Goal: Task Accomplishment & Management: Use online tool/utility

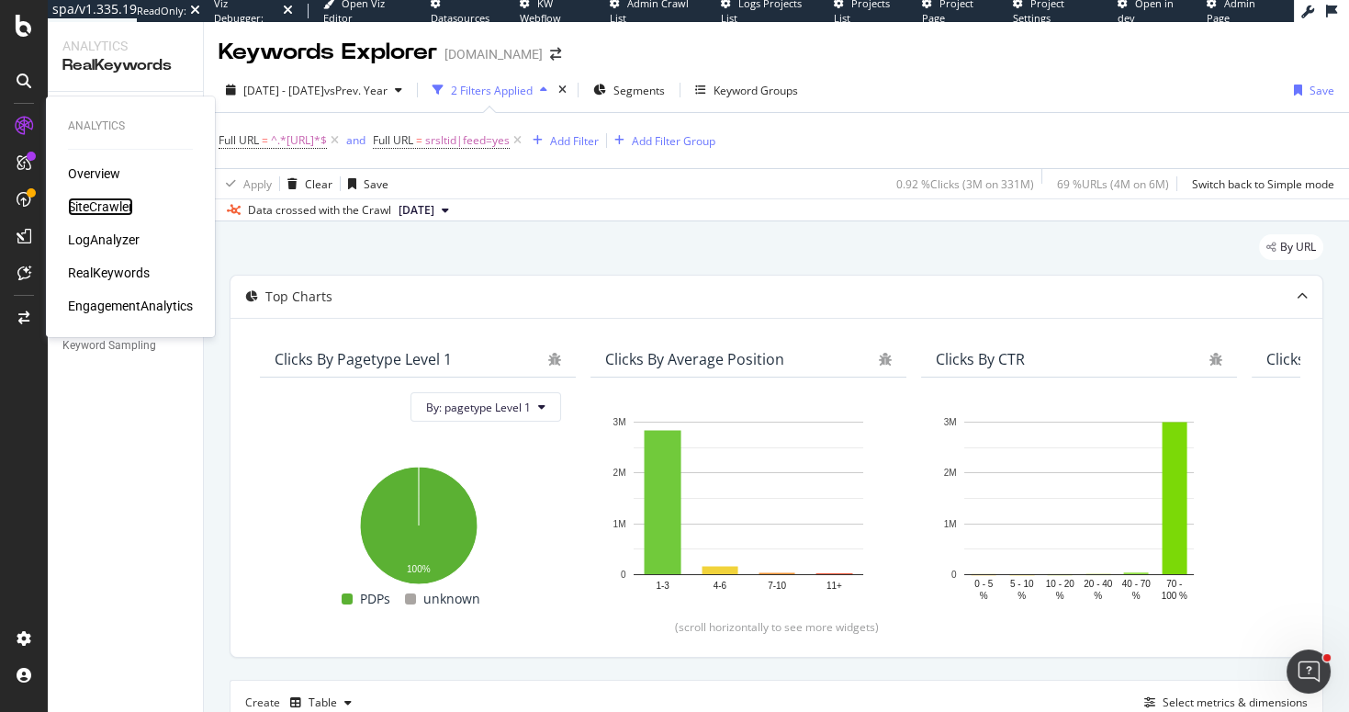
click at [103, 202] on div "SiteCrawler" at bounding box center [100, 206] width 65 height 18
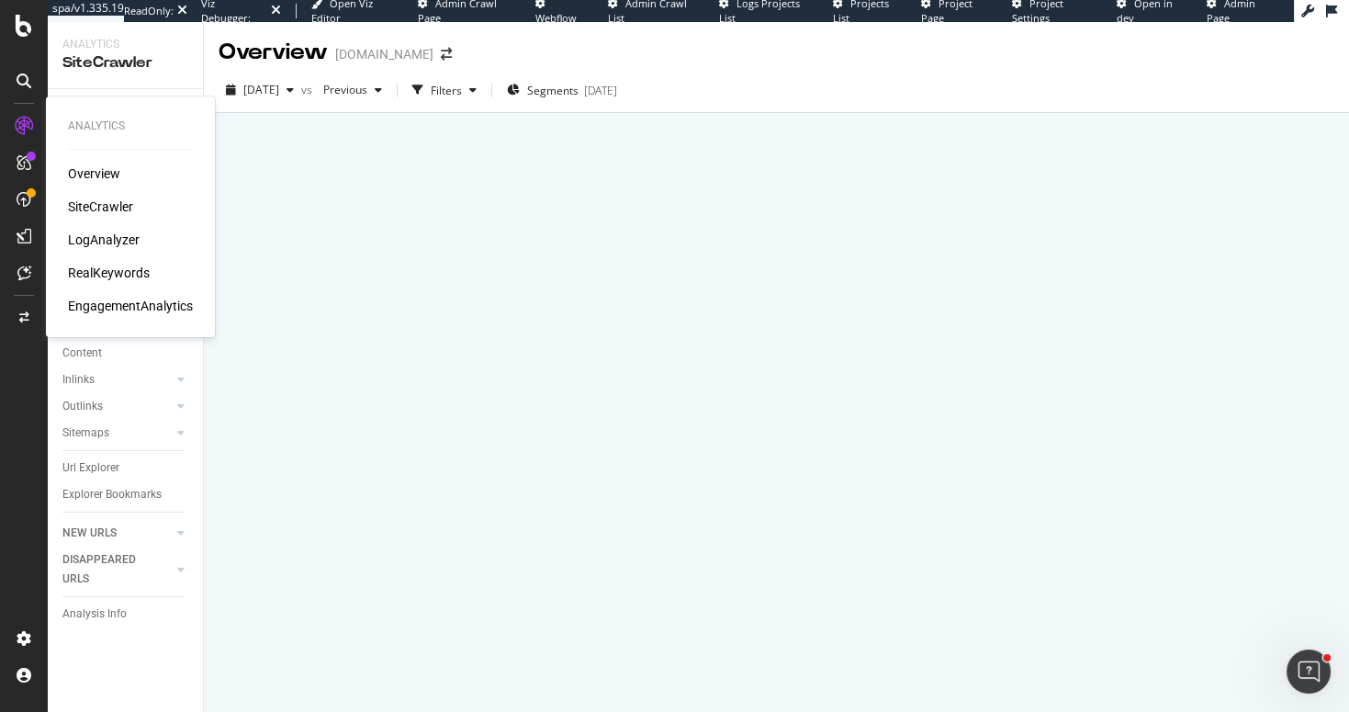
click at [103, 241] on div "LogAnalyzer" at bounding box center [104, 239] width 72 height 18
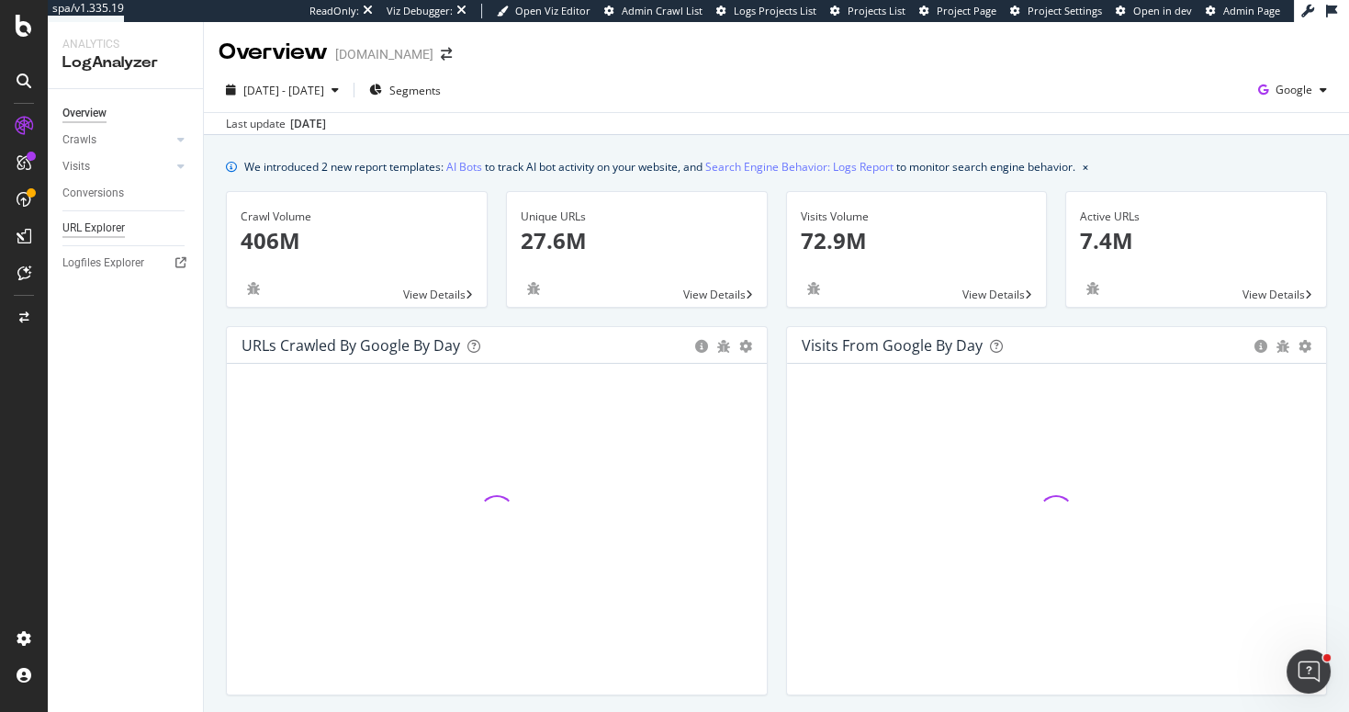
click at [117, 229] on div "URL Explorer" at bounding box center [93, 228] width 62 height 19
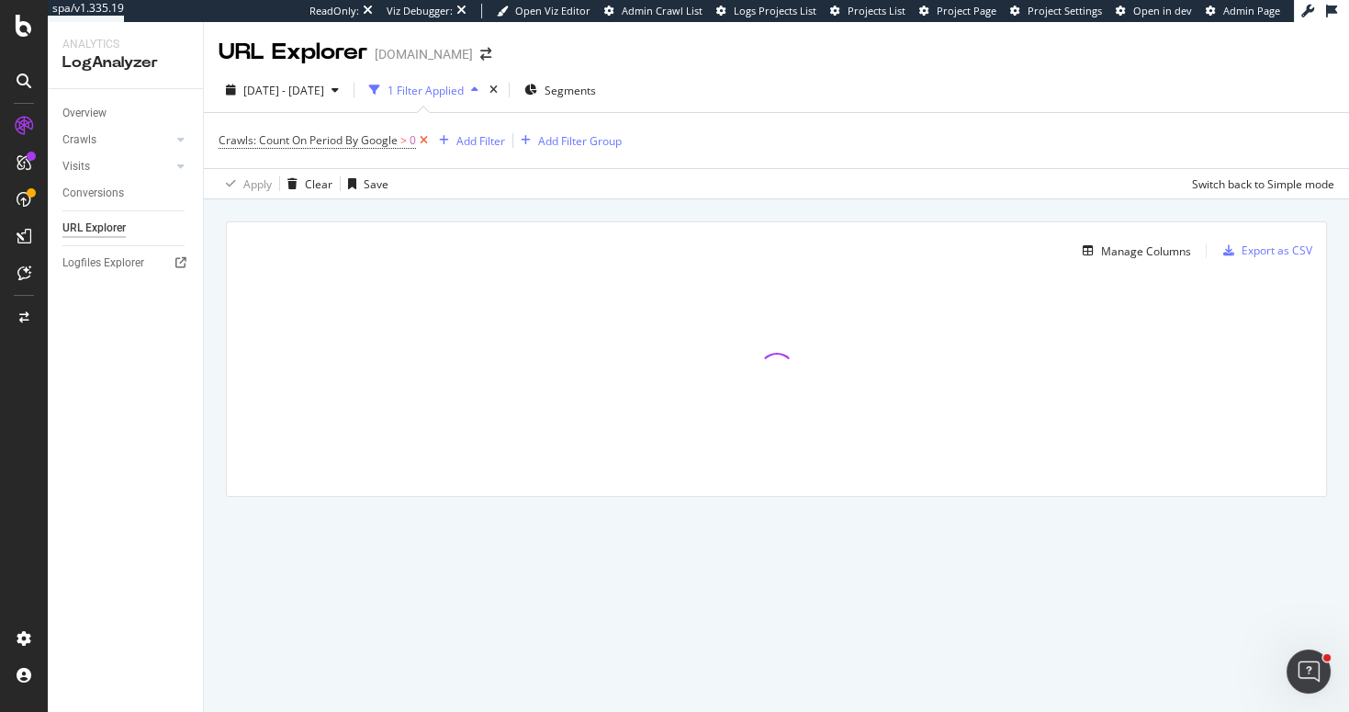
click at [424, 143] on icon at bounding box center [424, 140] width 16 height 18
click at [282, 145] on div "Add Filter" at bounding box center [267, 140] width 49 height 16
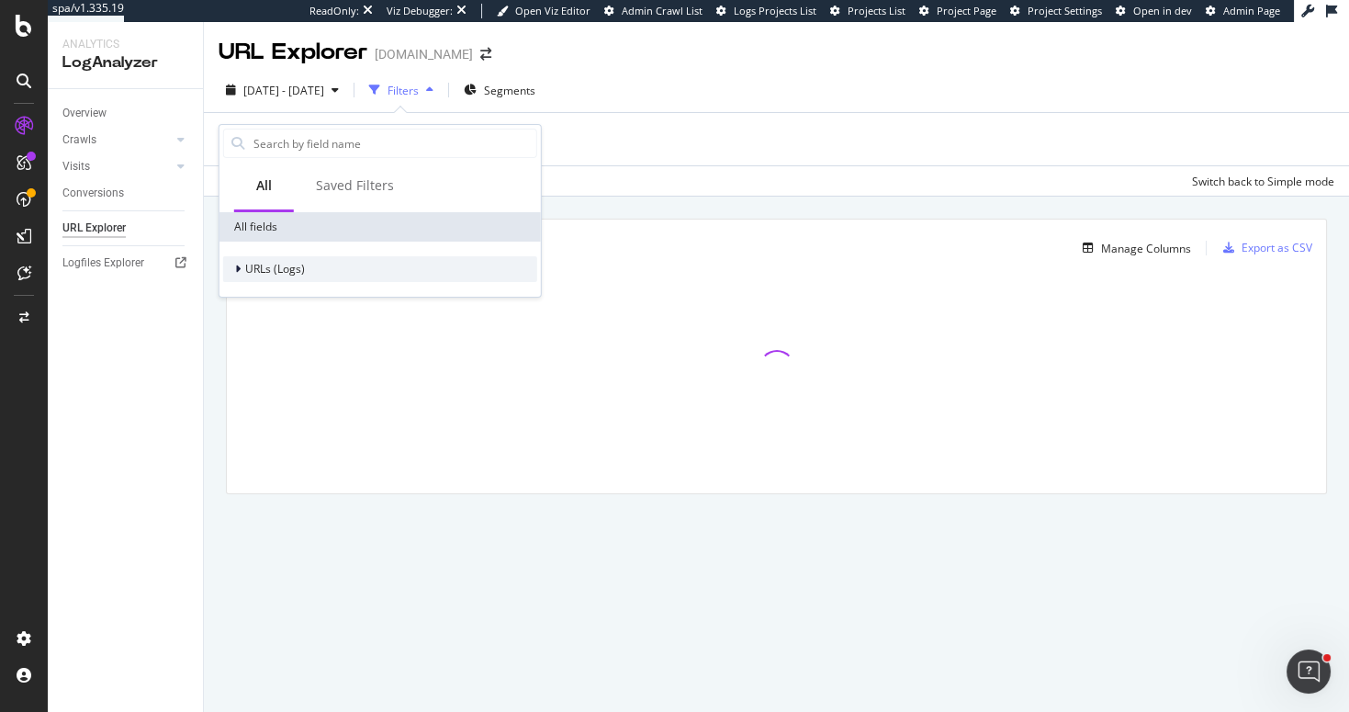
click at [231, 271] on div "URLs (Logs)" at bounding box center [264, 269] width 82 height 18
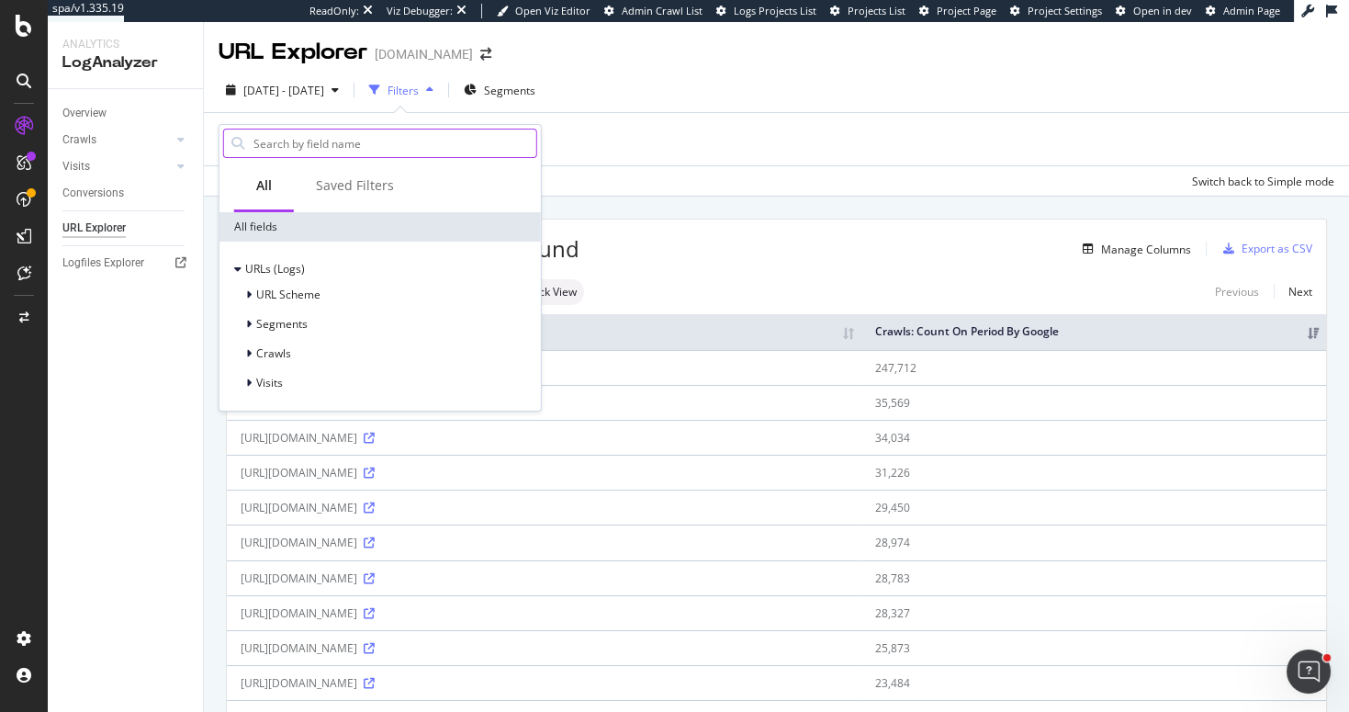
click at [275, 142] on input "text" at bounding box center [394, 143] width 285 height 28
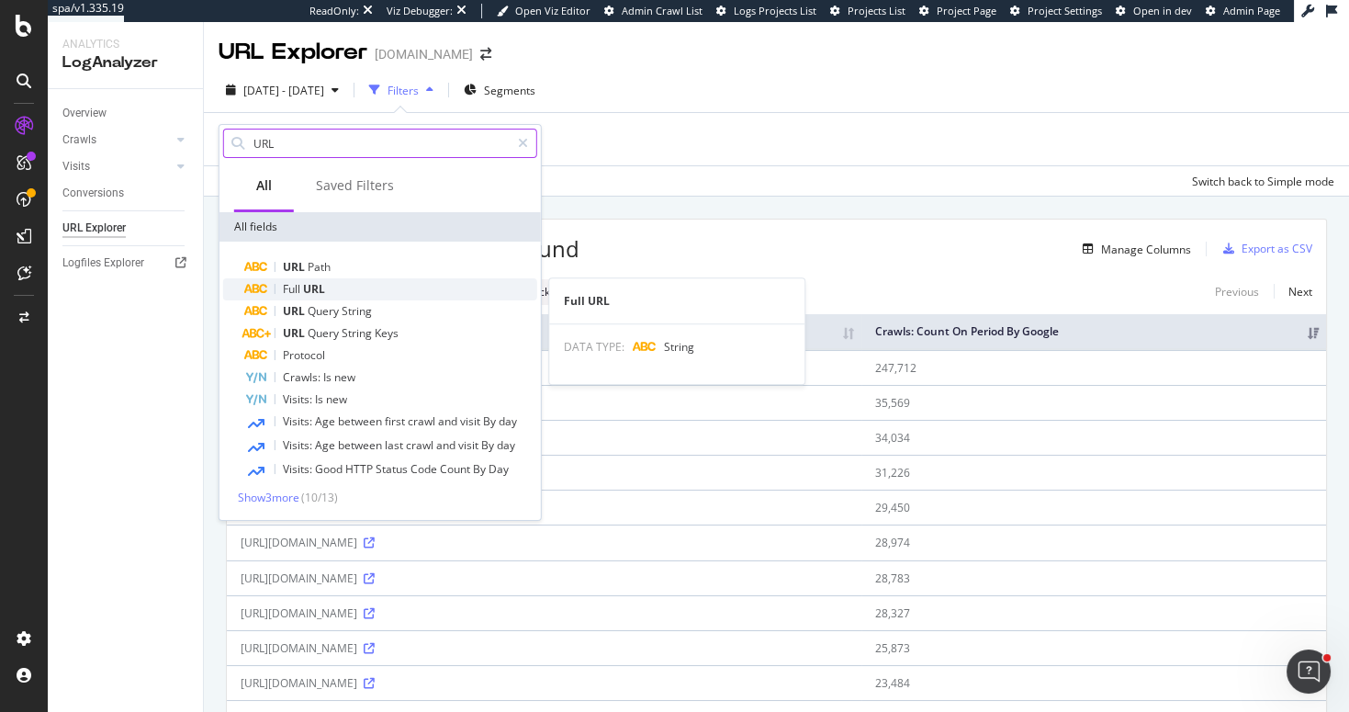
type input "URL"
click at [296, 282] on span "Full" at bounding box center [293, 289] width 20 height 16
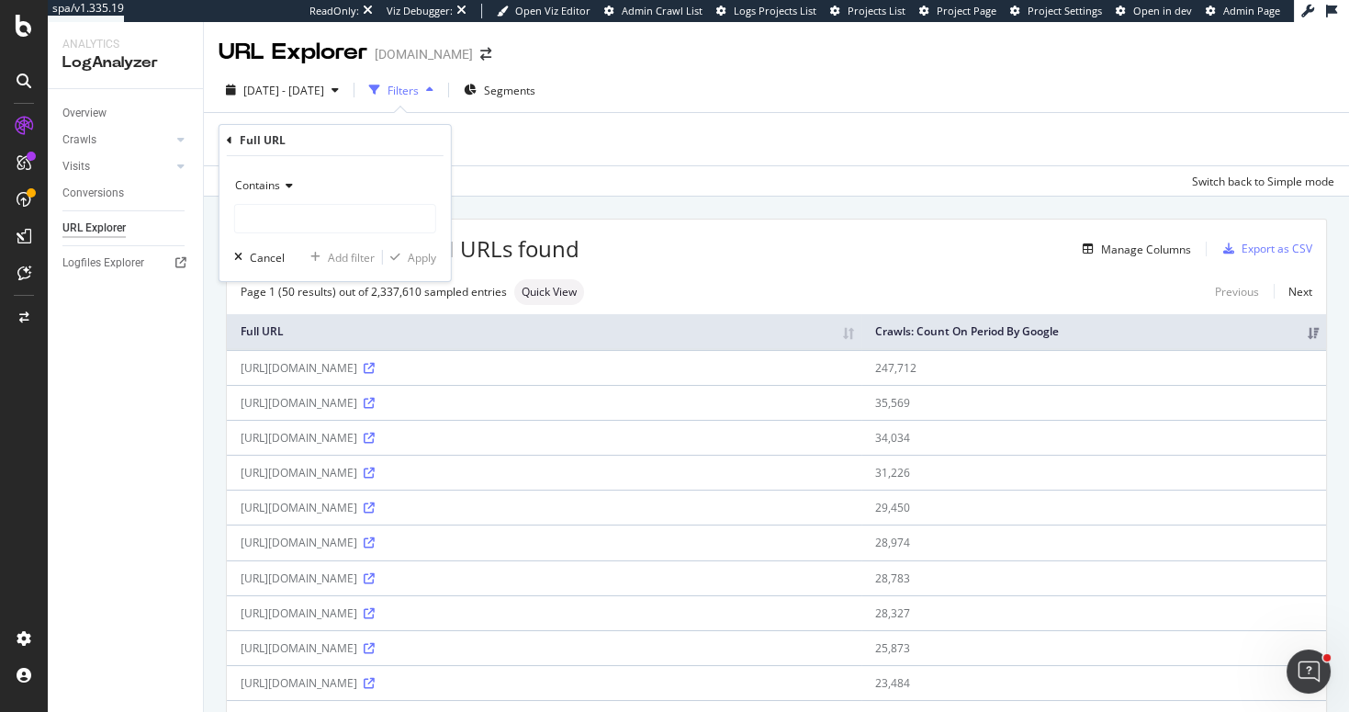
click at [281, 183] on icon at bounding box center [286, 185] width 13 height 11
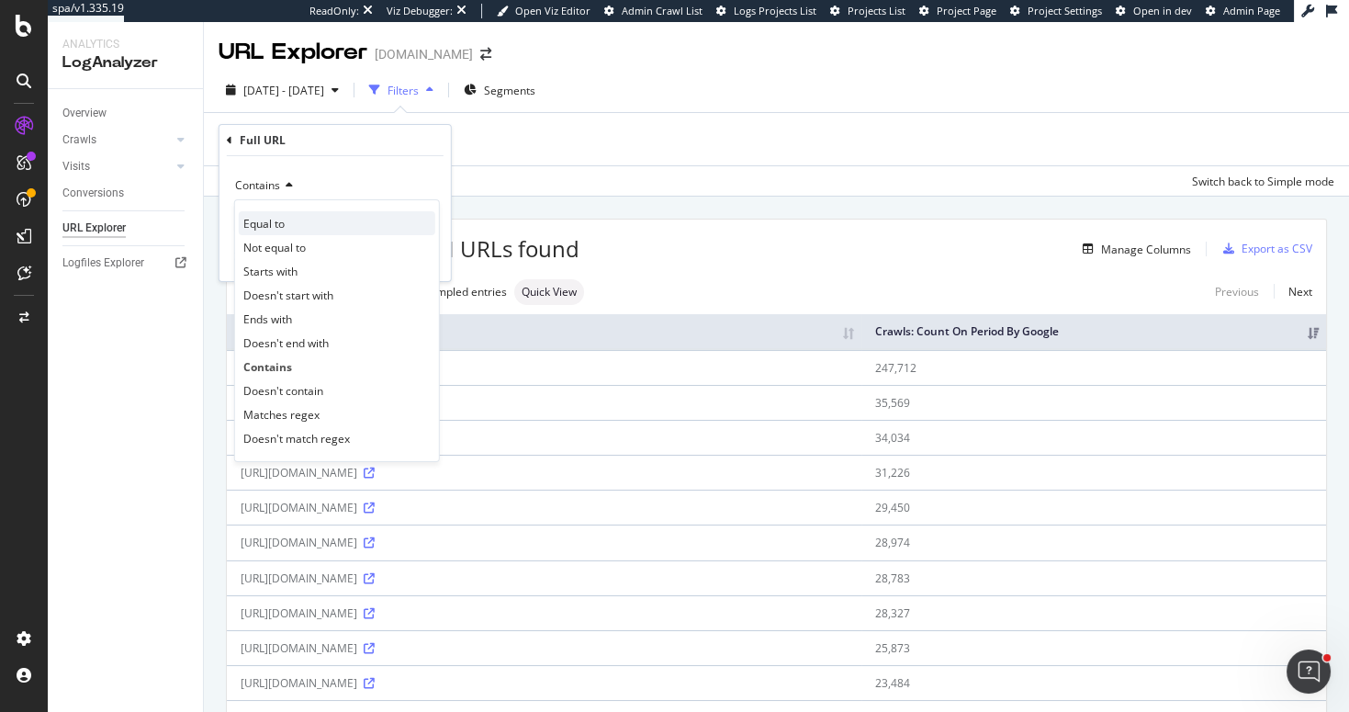
click at [273, 216] on span "Equal to" at bounding box center [263, 224] width 41 height 16
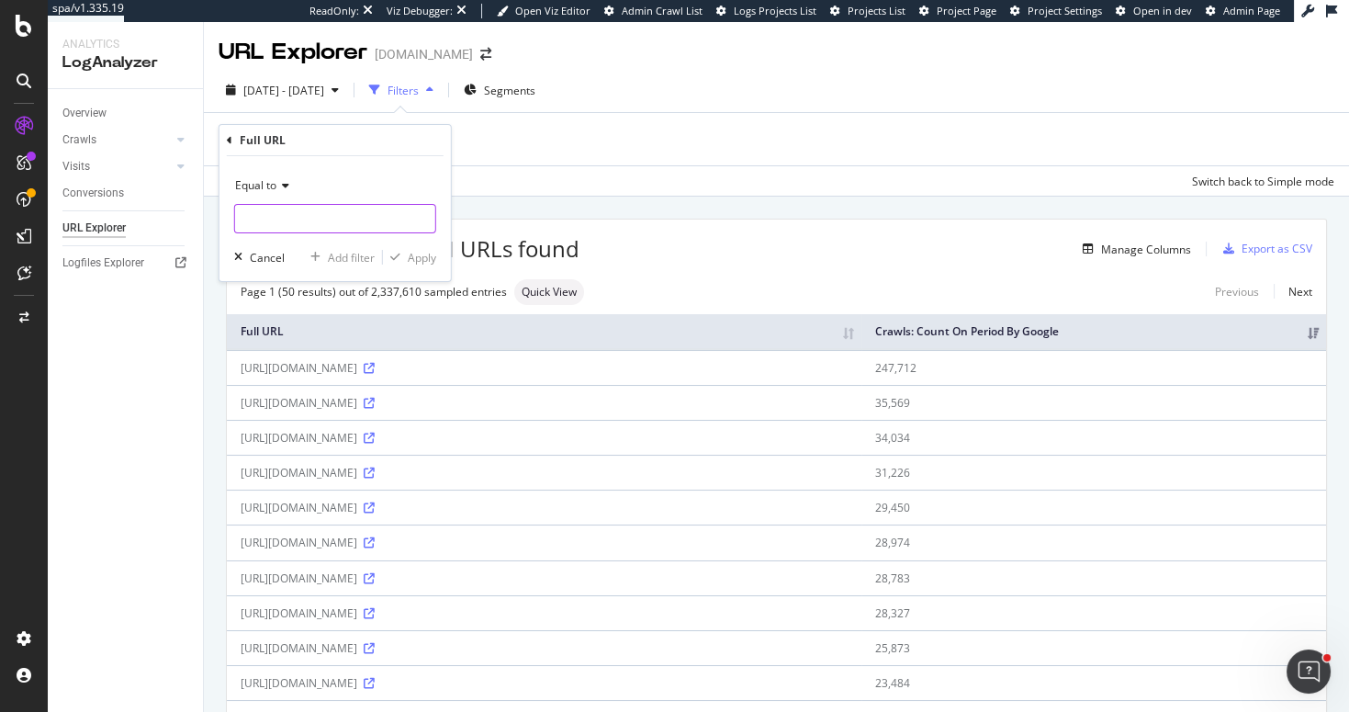
click at [258, 220] on input "text" at bounding box center [335, 218] width 200 height 29
type input "^.*/search.*$"
click at [432, 258] on div "Apply" at bounding box center [422, 258] width 28 height 16
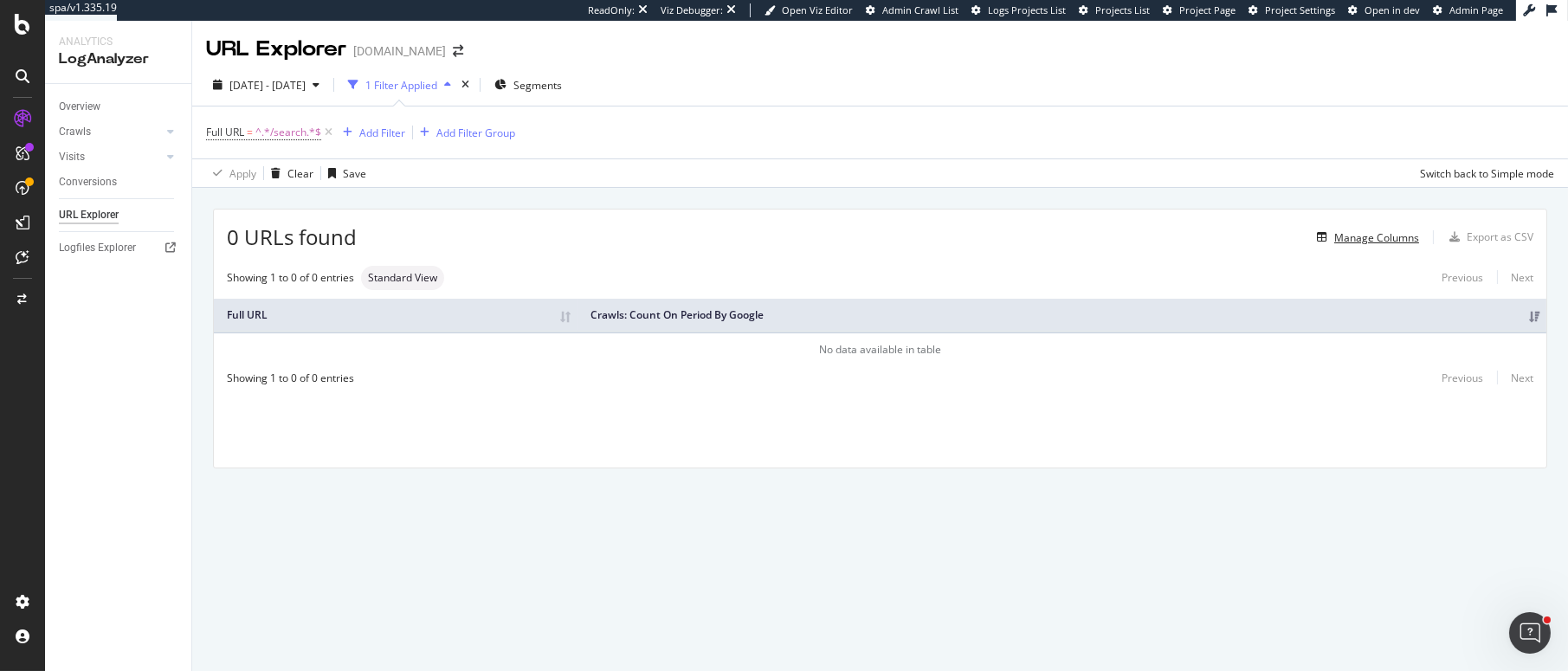
drag, startPoint x: 1365, startPoint y: 237, endPoint x: 1070, endPoint y: 250, distance: 295.3
click at [1070, 250] on div "0 URLs found Manage Columns Export as CSV" at bounding box center [880, 230] width 1332 height 42
click at [270, 136] on span "^.*/search.*$" at bounding box center [289, 133] width 66 height 25
click at [268, 171] on icon at bounding box center [266, 172] width 12 height 10
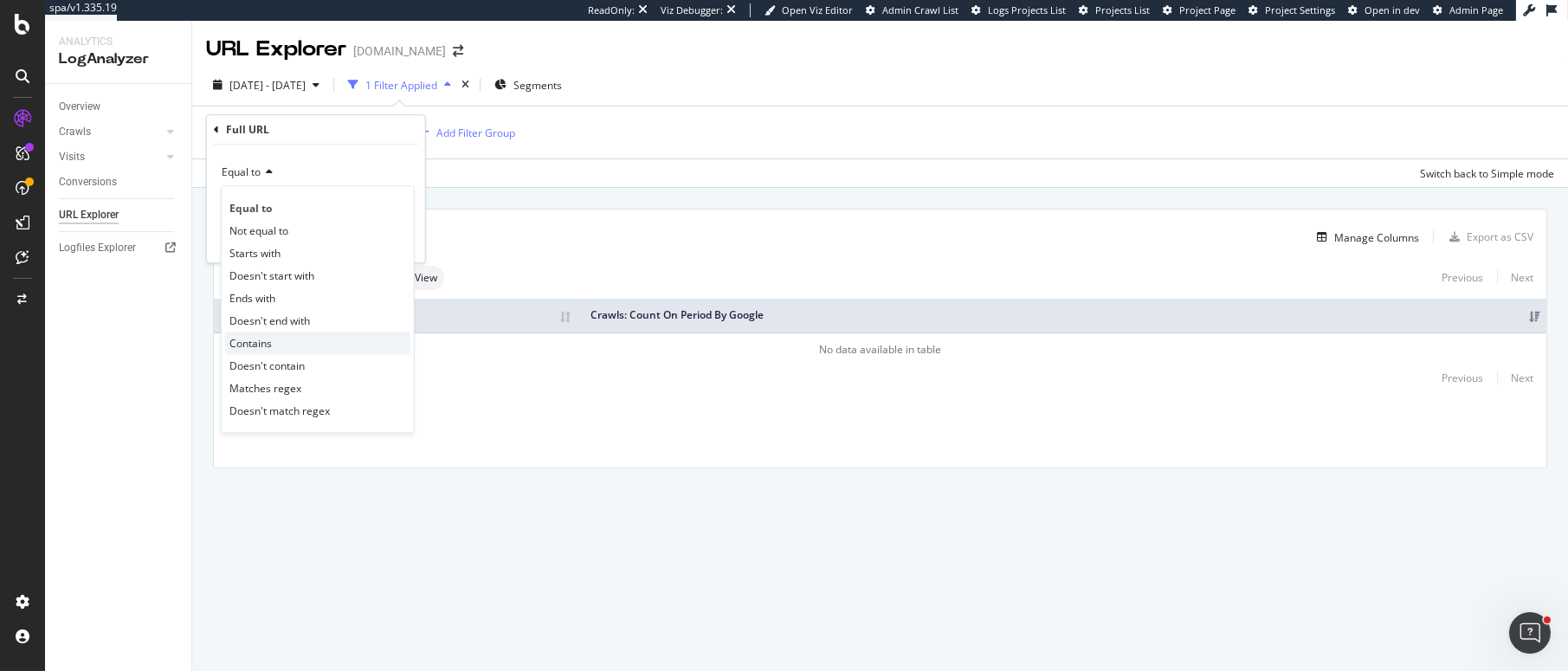
click at [248, 339] on span "Contains" at bounding box center [250, 343] width 42 height 15
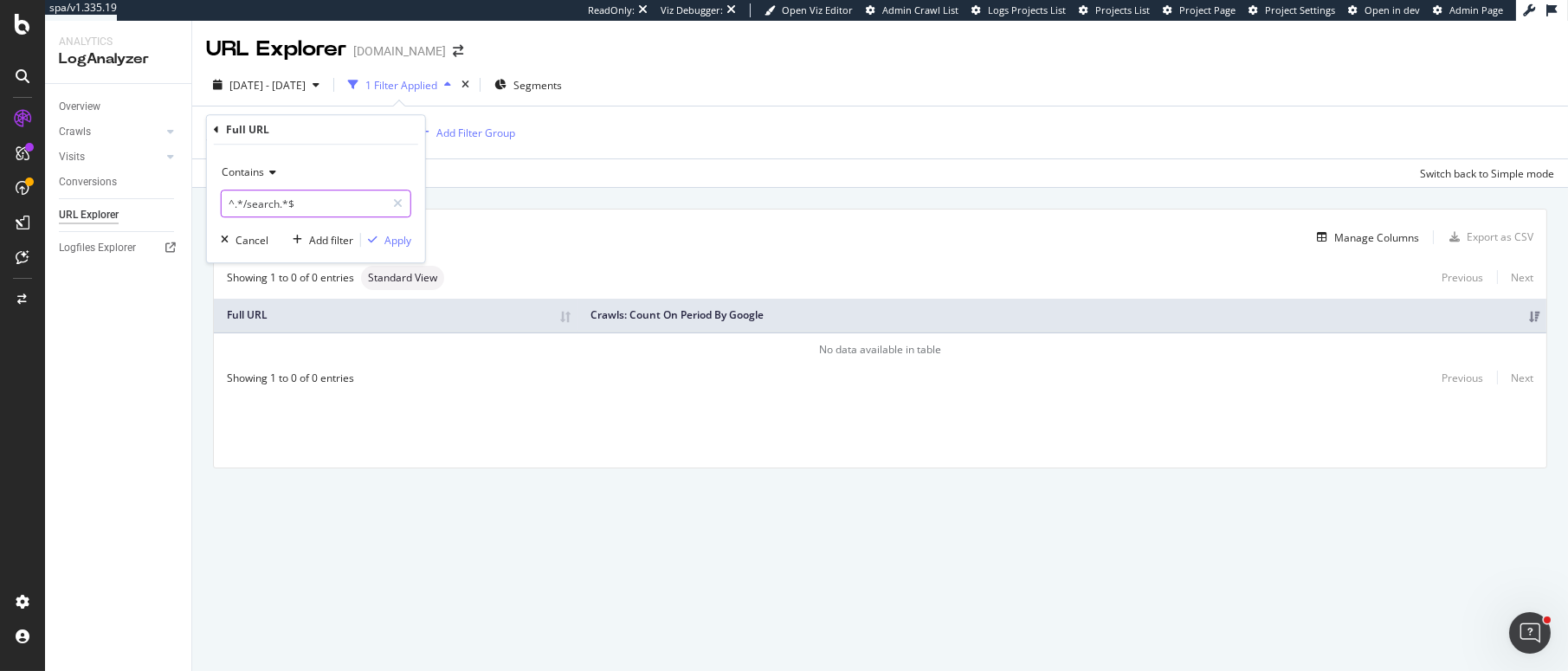
click at [333, 205] on input "^.*/search.*$" at bounding box center [304, 203] width 164 height 27
type input "/search"
click at [394, 241] on div "Apply" at bounding box center [398, 240] width 26 height 15
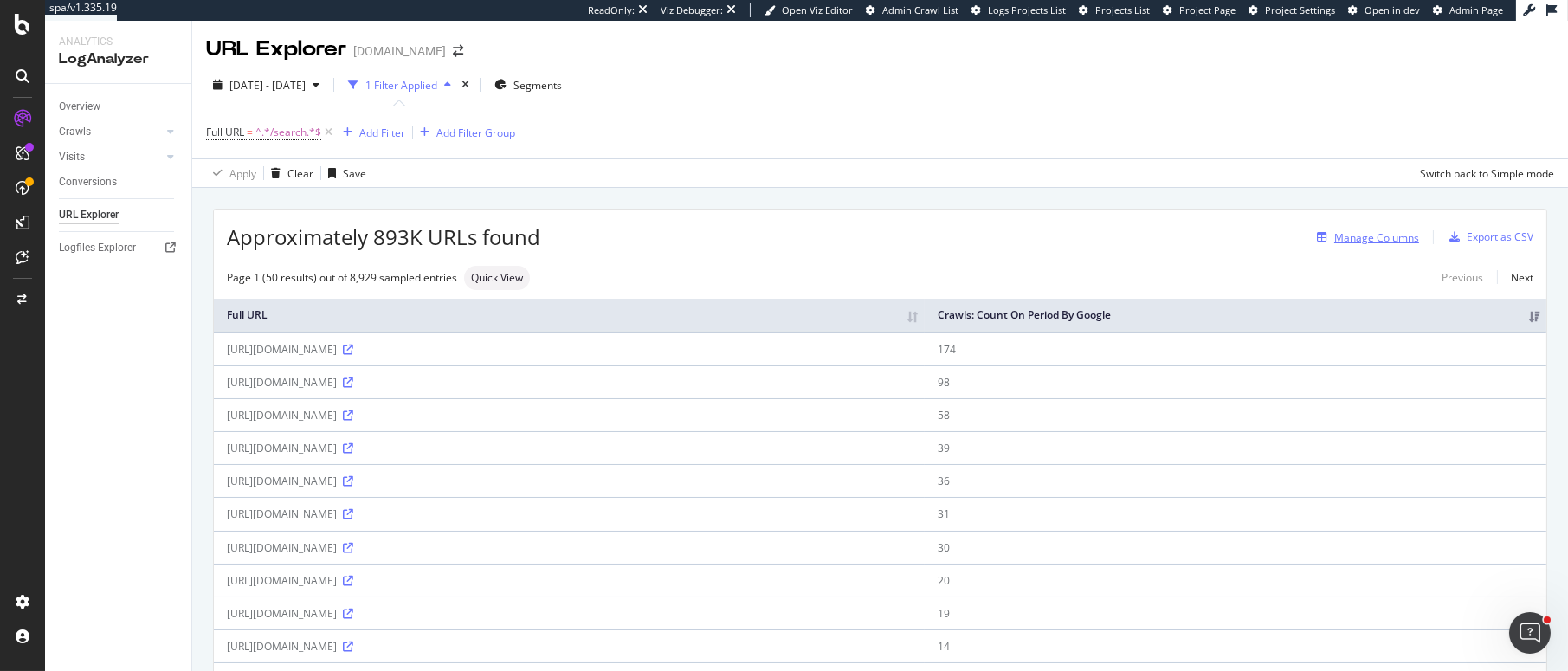
click at [1197, 235] on div "Manage Columns" at bounding box center [1377, 237] width 85 height 15
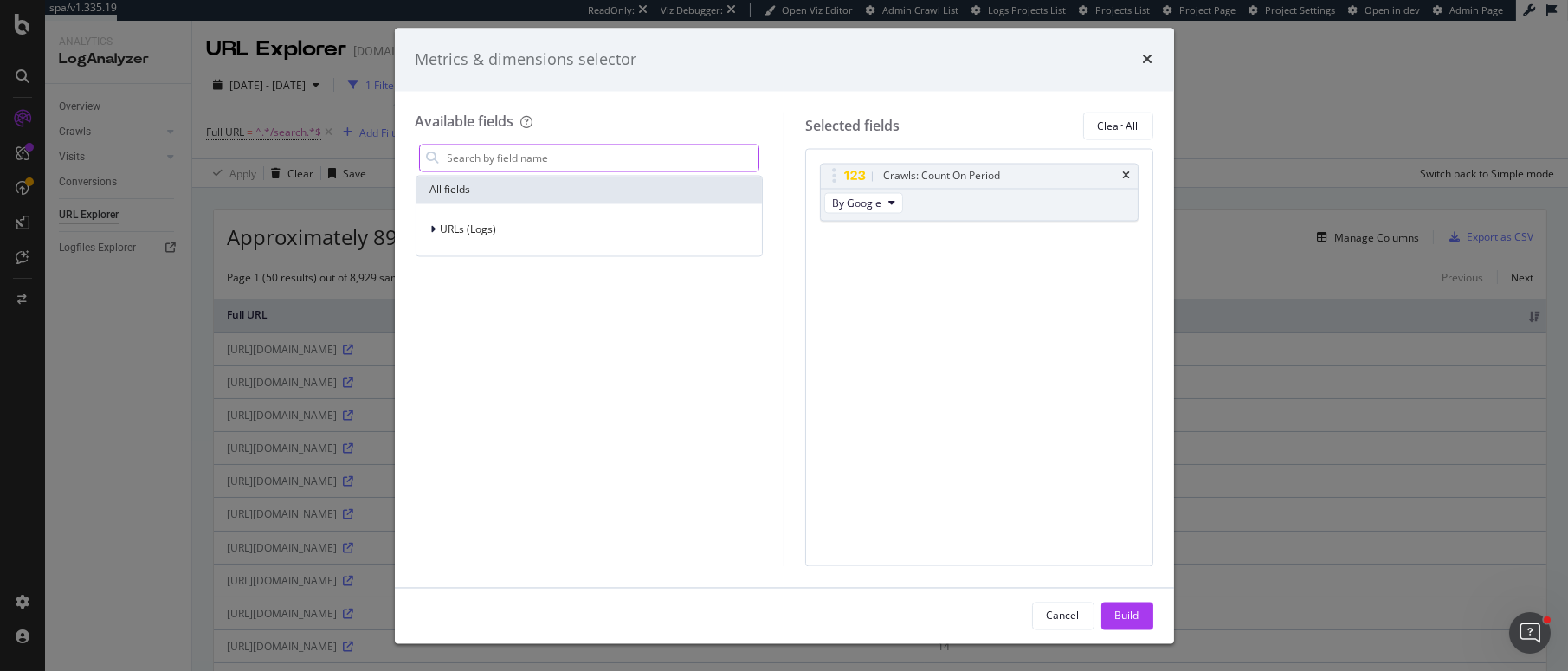
click at [527, 163] on input "modal" at bounding box center [602, 158] width 313 height 26
type input "b"
click at [1131, 620] on div "Build" at bounding box center [1127, 614] width 25 height 15
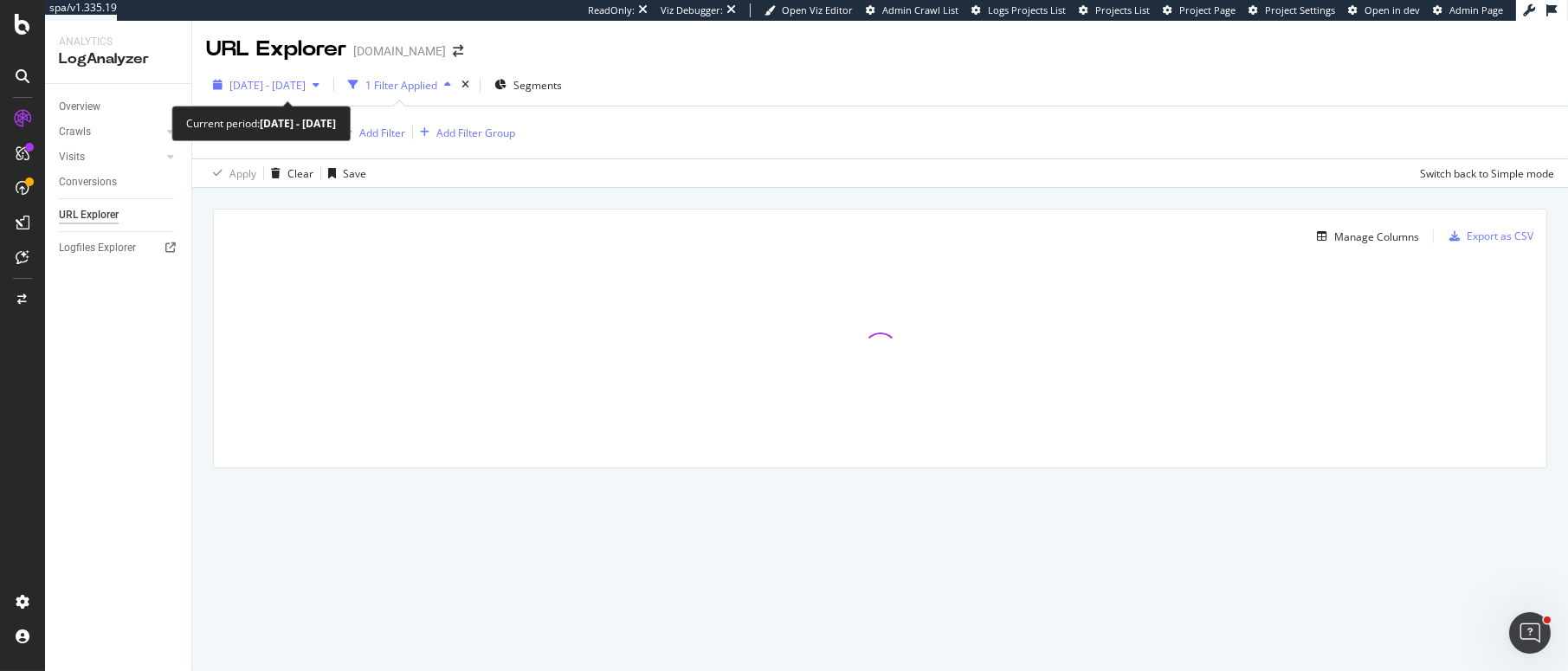
click at [320, 84] on icon "button" at bounding box center [315, 84] width 7 height 10
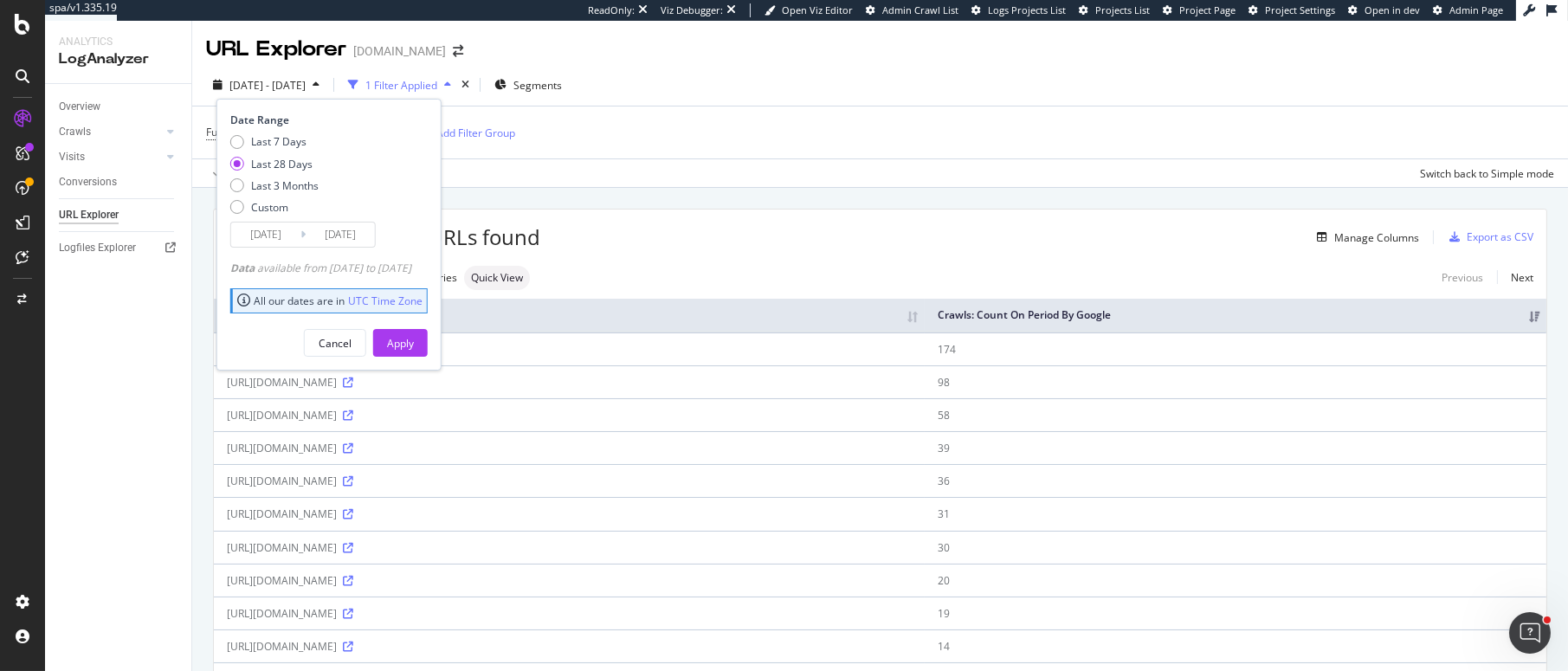
click at [278, 237] on input "[DATE]" at bounding box center [265, 235] width 69 height 25
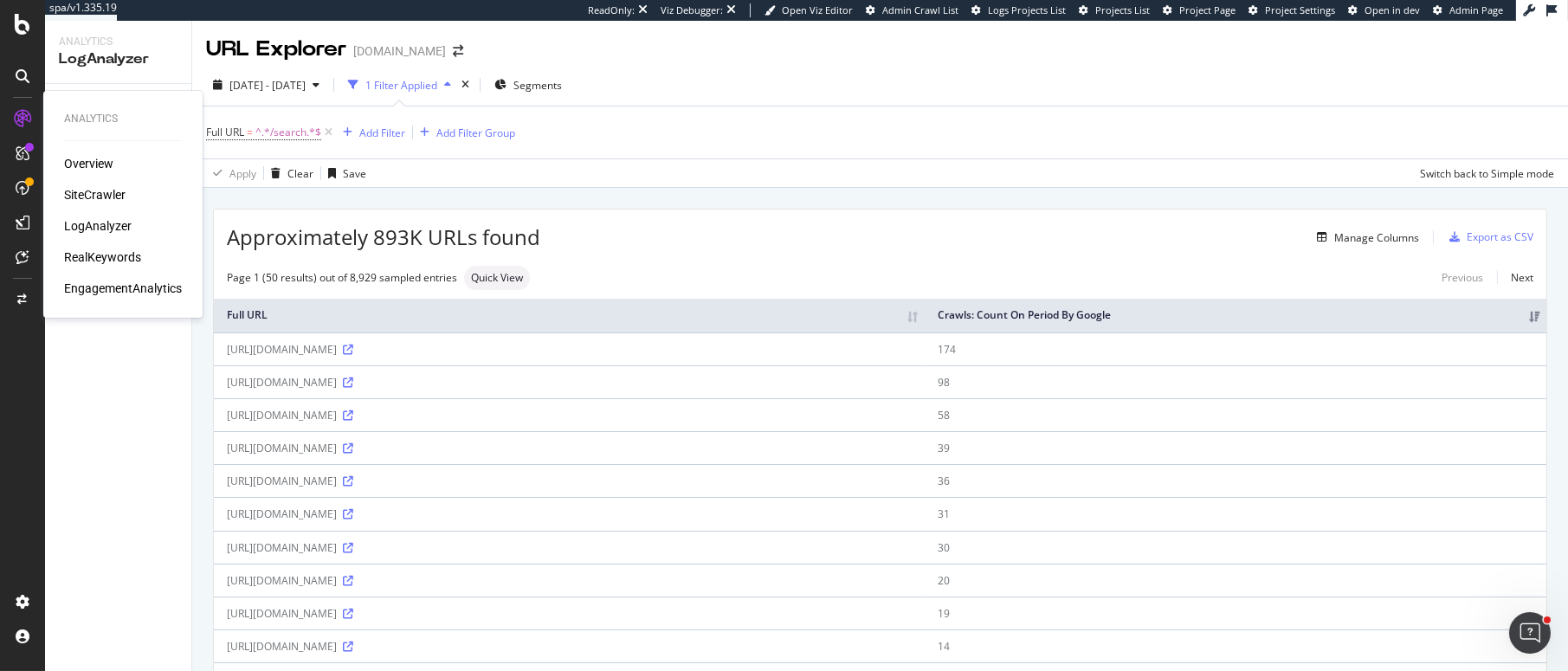
click at [86, 254] on div "RealKeywords" at bounding box center [103, 256] width 77 height 17
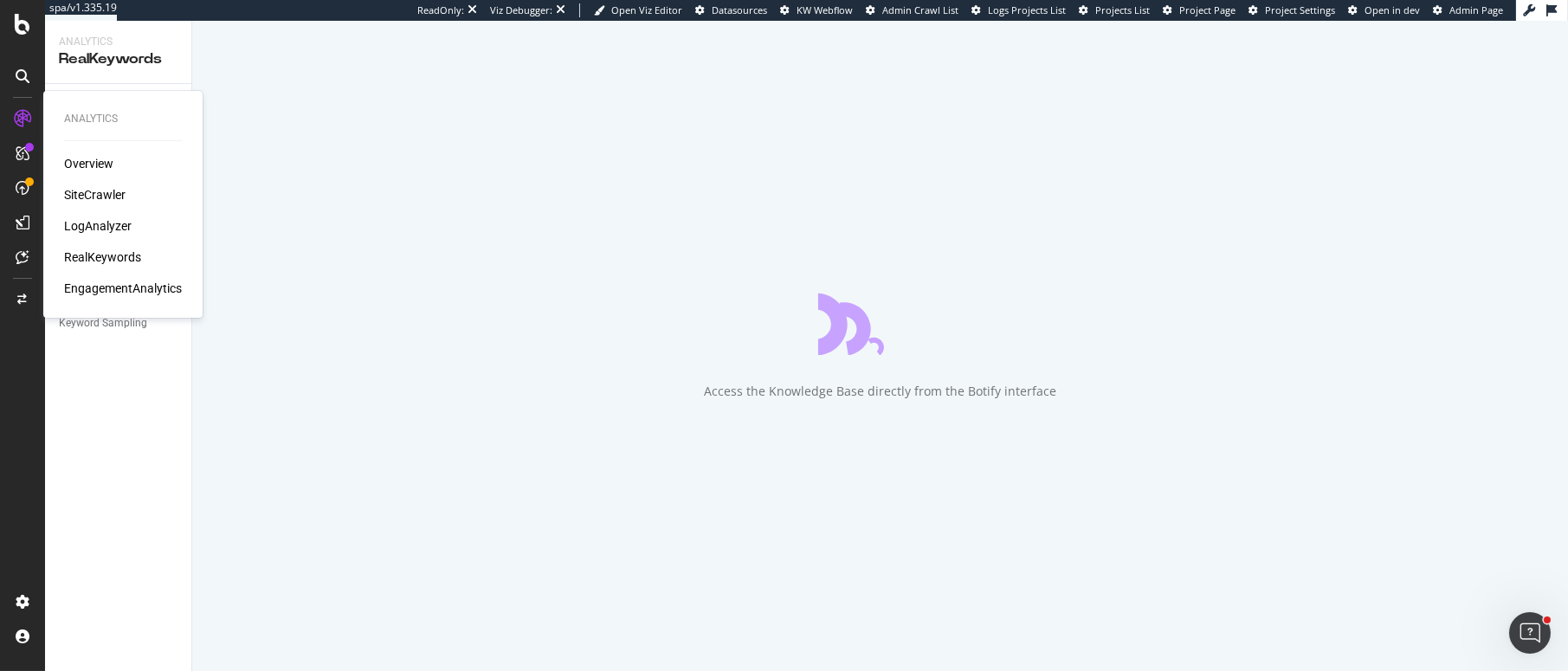
click at [136, 377] on div "Overview Content Performance Keyword Groups Ranking Keywords More Reports Count…" at bounding box center [118, 377] width 146 height 586
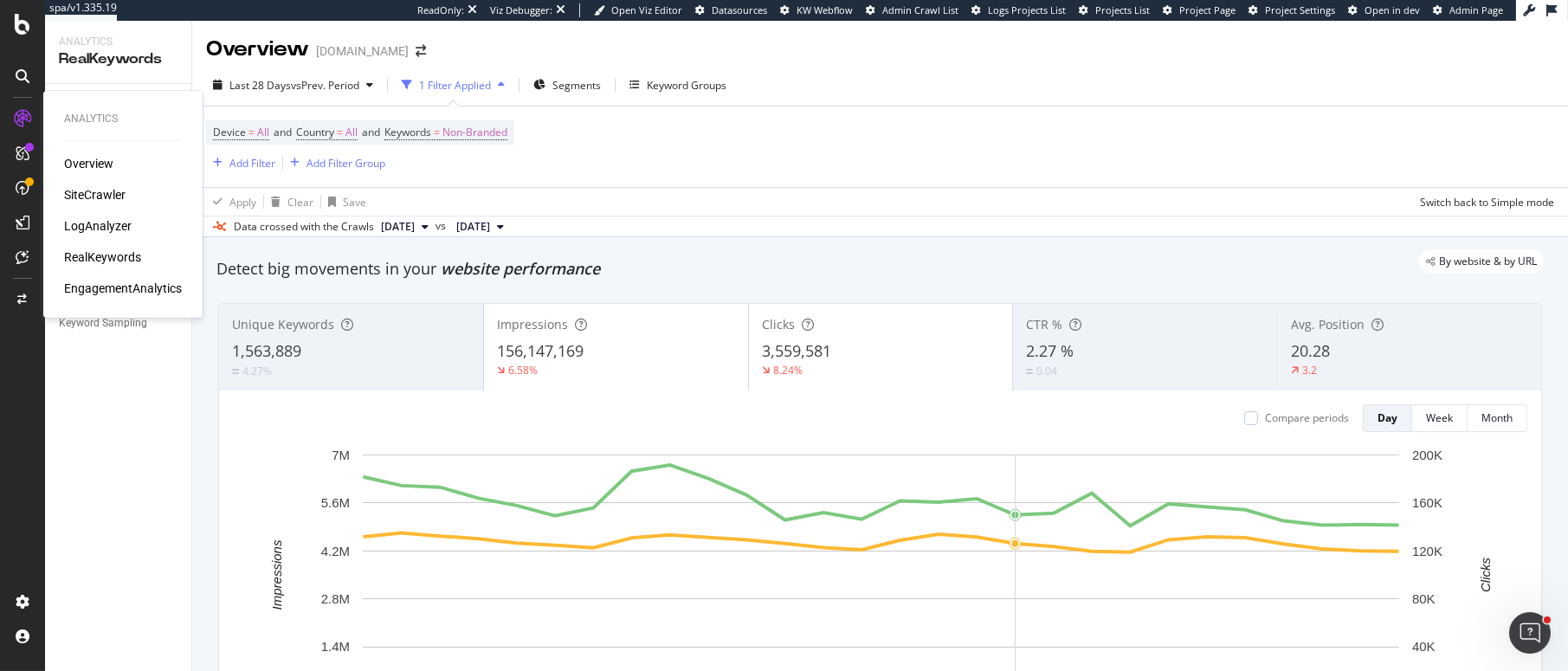
click at [88, 193] on div "SiteCrawler" at bounding box center [94, 194] width 61 height 17
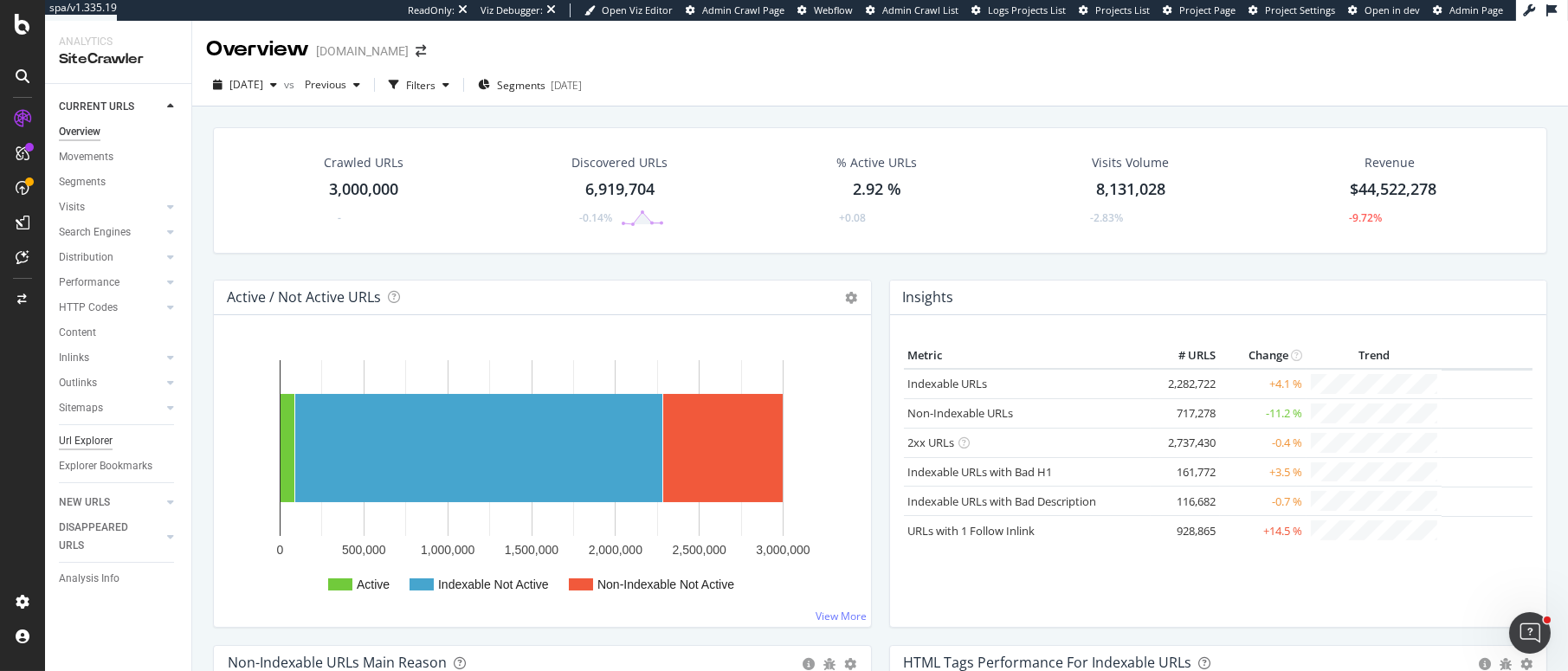
click at [89, 439] on div "Url Explorer" at bounding box center [85, 440] width 54 height 18
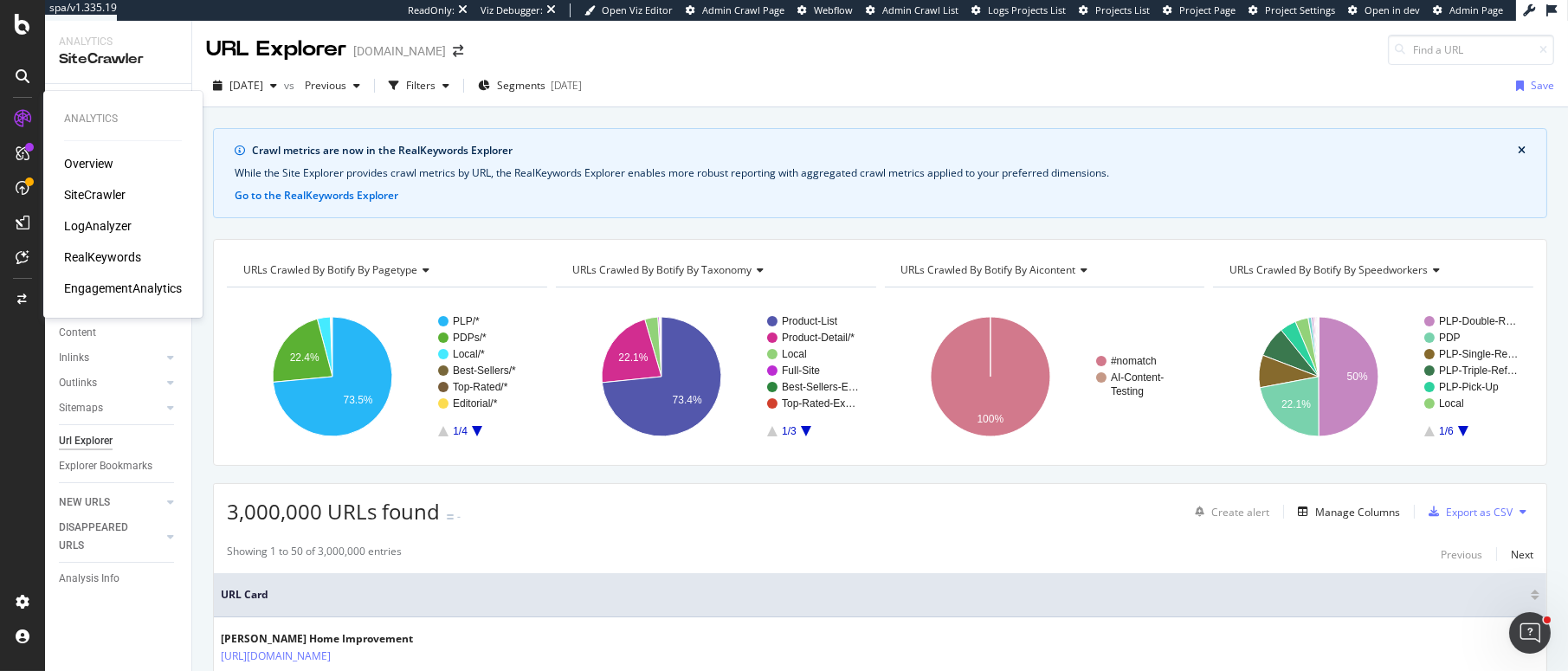
click at [93, 221] on div "LogAnalyzer" at bounding box center [98, 225] width 68 height 17
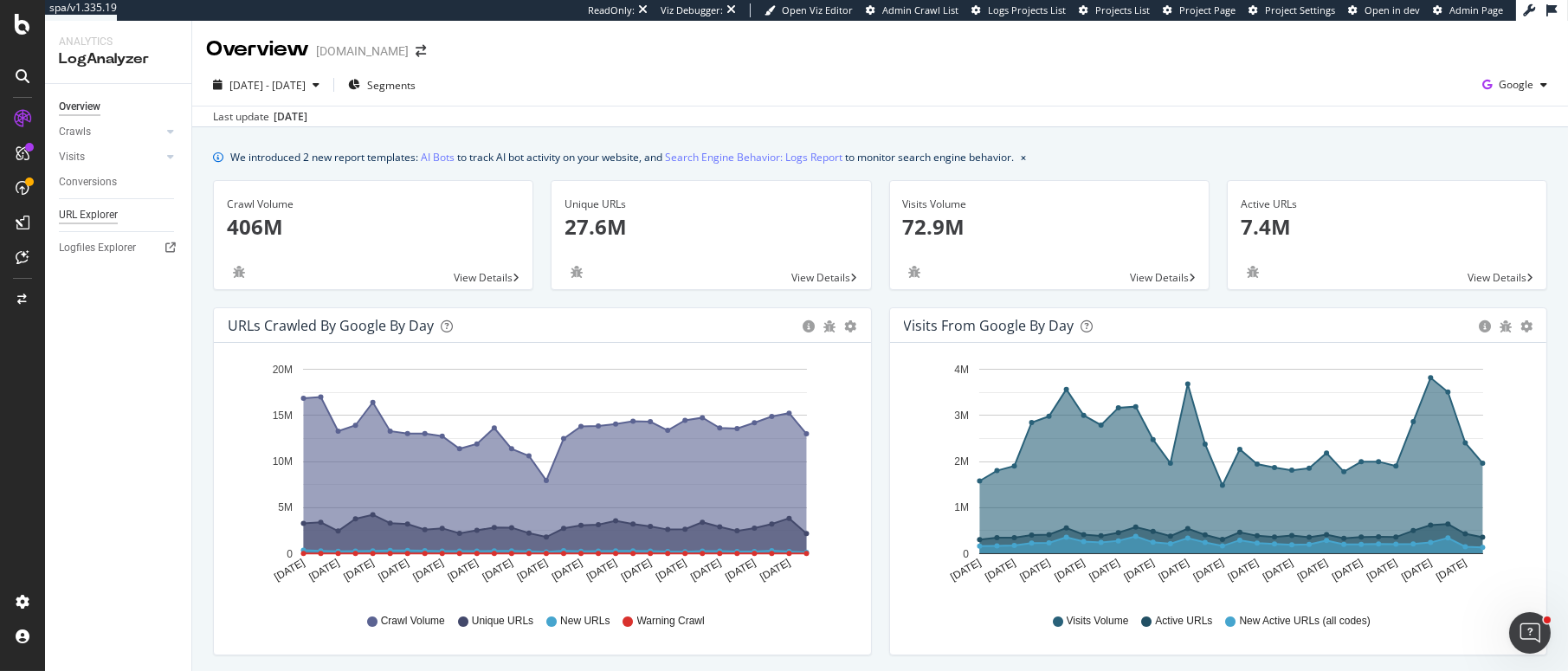
click at [105, 218] on div "URL Explorer" at bounding box center [88, 215] width 58 height 18
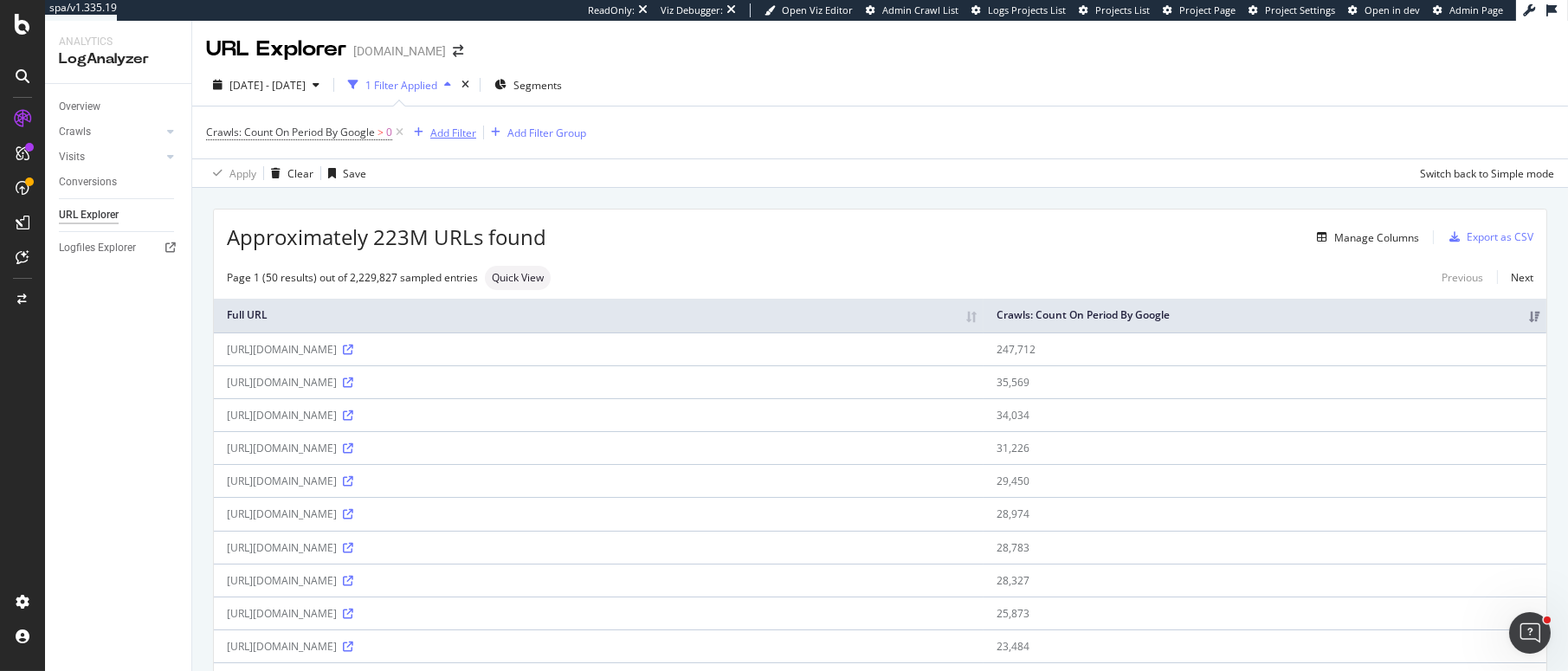
click at [454, 130] on div "Add Filter" at bounding box center [453, 133] width 46 height 15
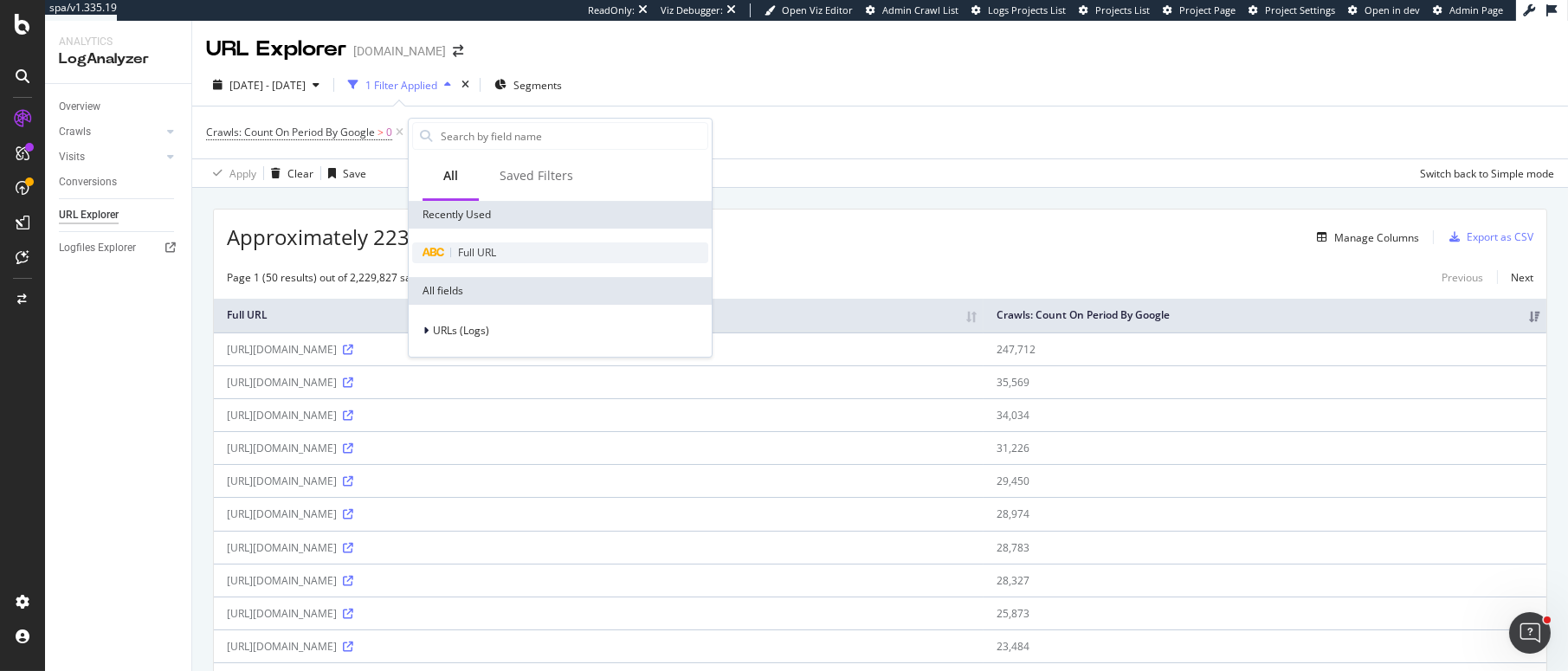
click at [474, 254] on span "Full URL" at bounding box center [477, 253] width 38 height 15
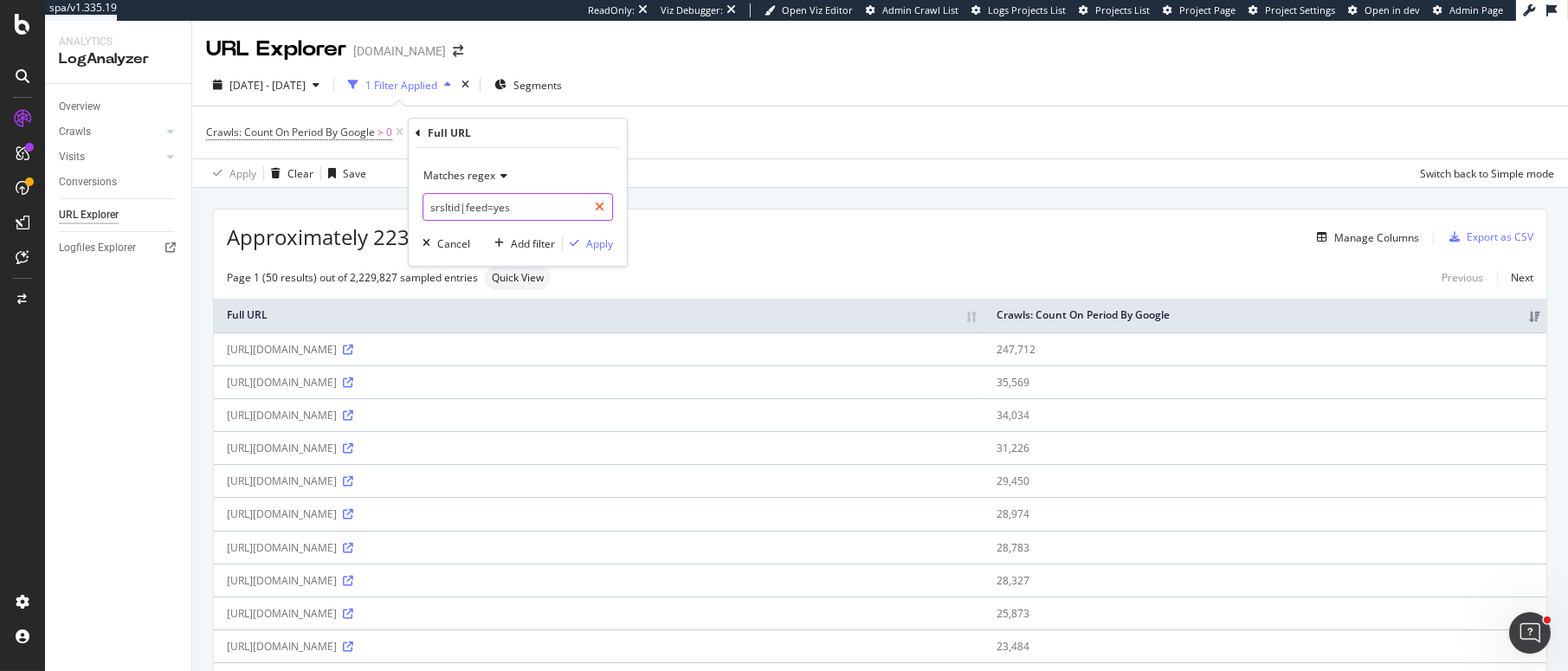
click at [605, 207] on div at bounding box center [599, 206] width 25 height 27
click at [498, 176] on icon at bounding box center [501, 175] width 12 height 10
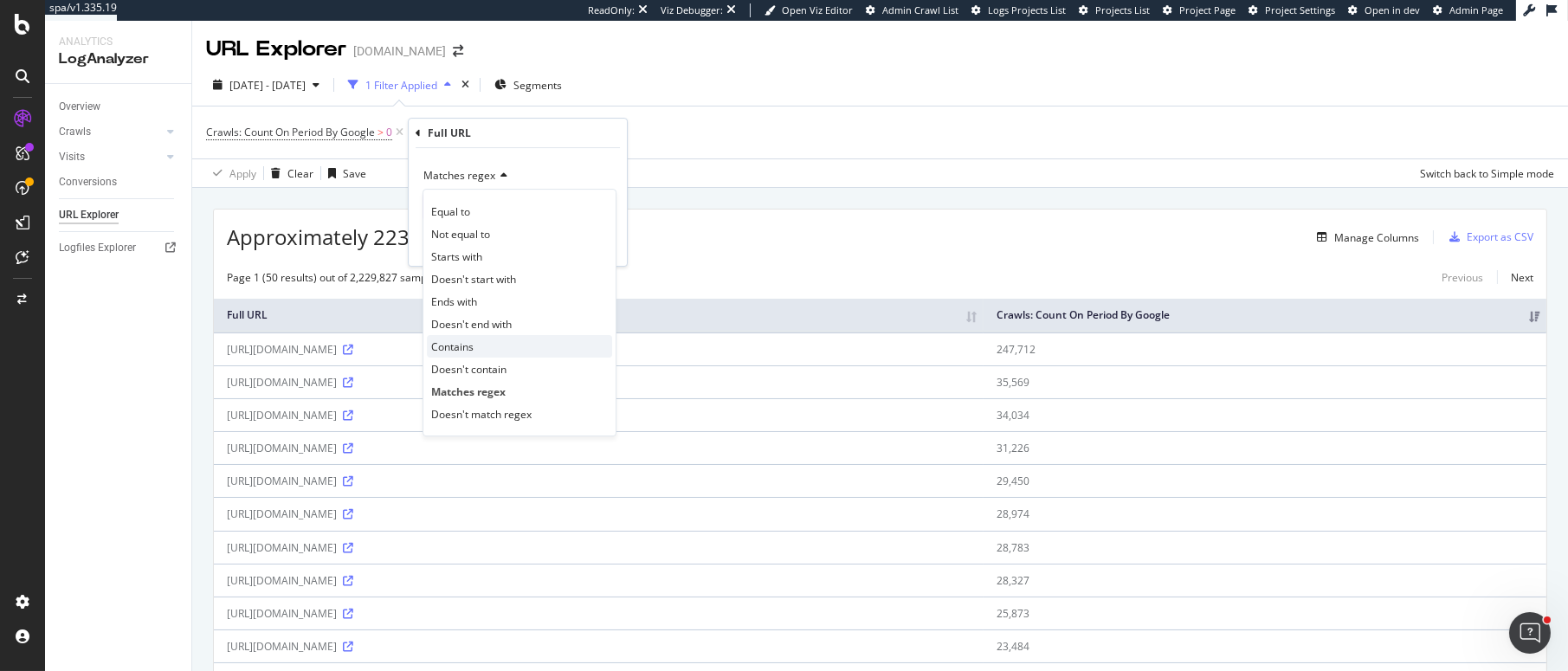
click at [461, 339] on span "Contains" at bounding box center [452, 347] width 42 height 15
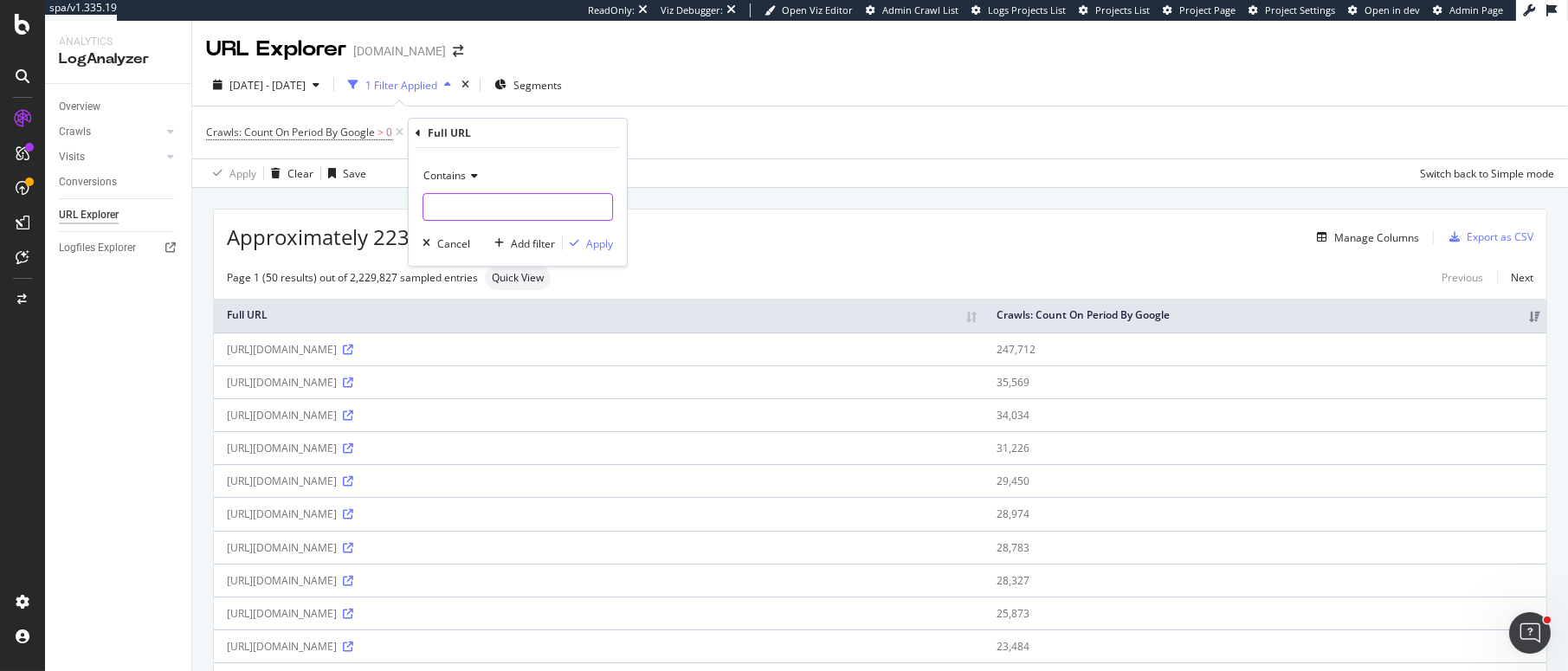
click at [481, 205] on input "text" at bounding box center [518, 206] width 189 height 27
type input "/search"
click at [596, 245] on div "Apply" at bounding box center [600, 244] width 26 height 15
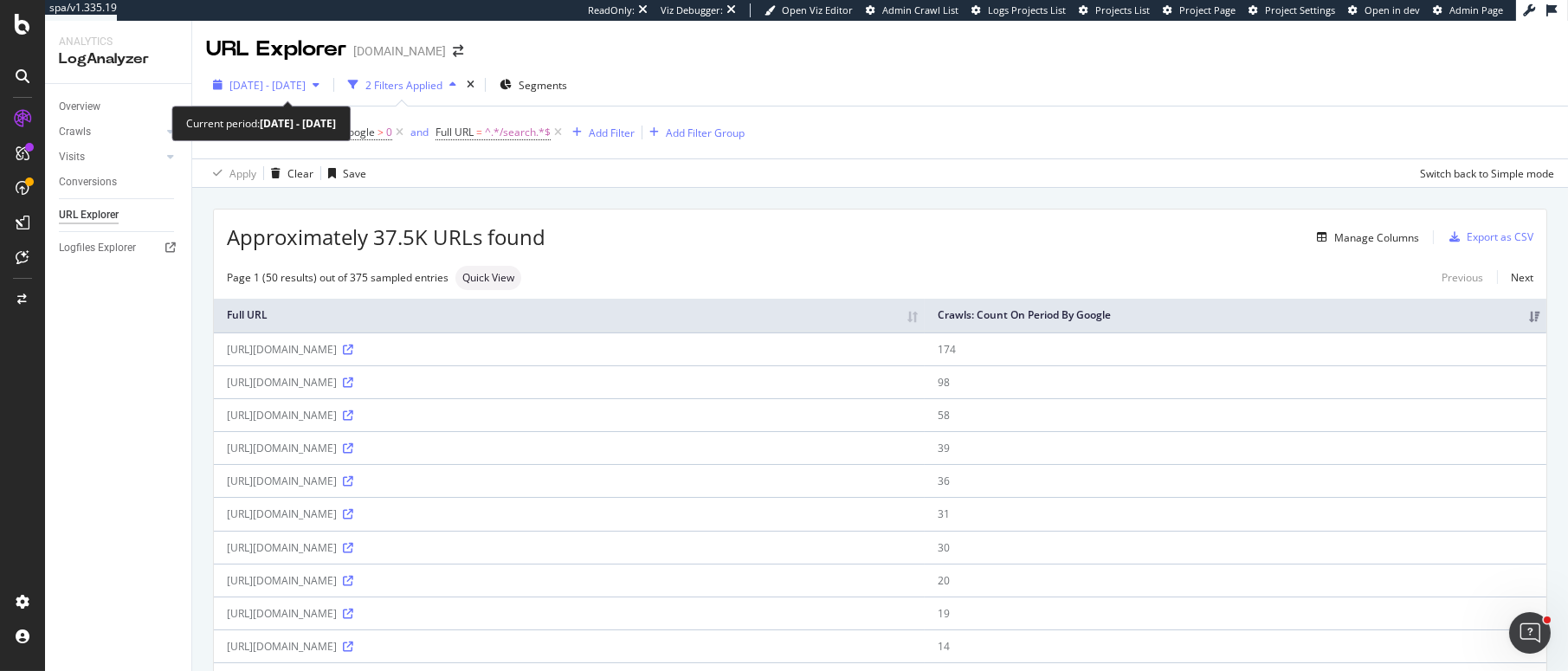
click at [305, 90] on div "[DATE] - [DATE]" at bounding box center [267, 86] width 76 height 15
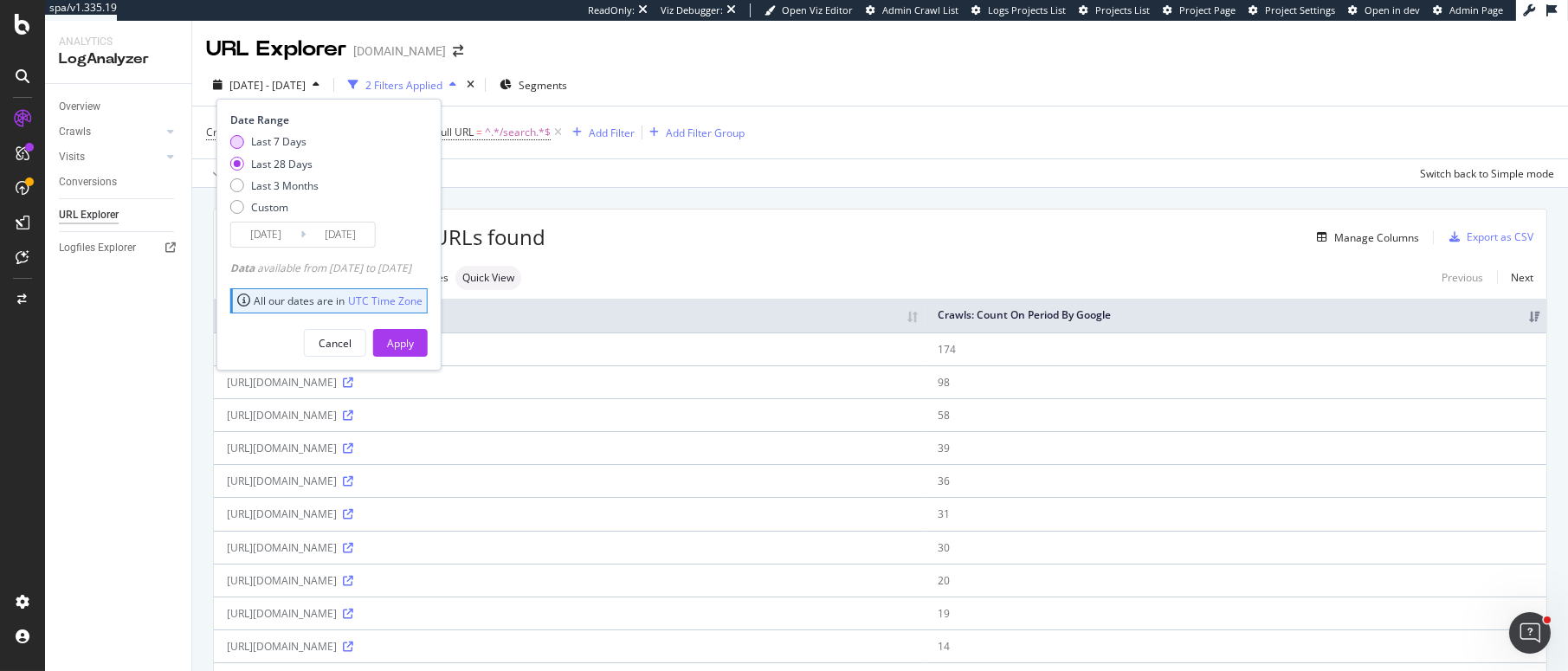
click at [286, 138] on div "Last 7 Days" at bounding box center [278, 141] width 56 height 15
click at [315, 230] on input "[DATE]" at bounding box center [339, 235] width 69 height 25
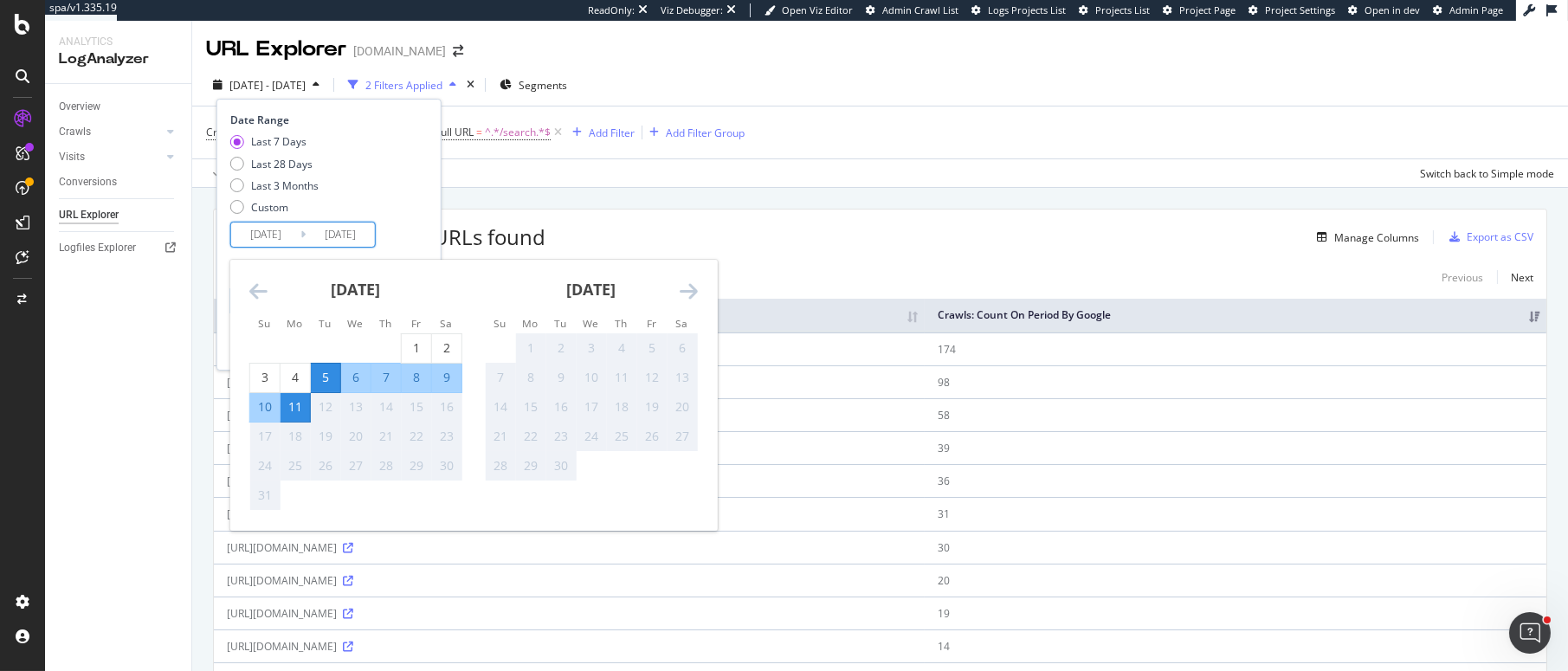
click at [362, 196] on div "Last 7 Days Last 28 Days Last 3 Months Custom" at bounding box center [326, 177] width 193 height 88
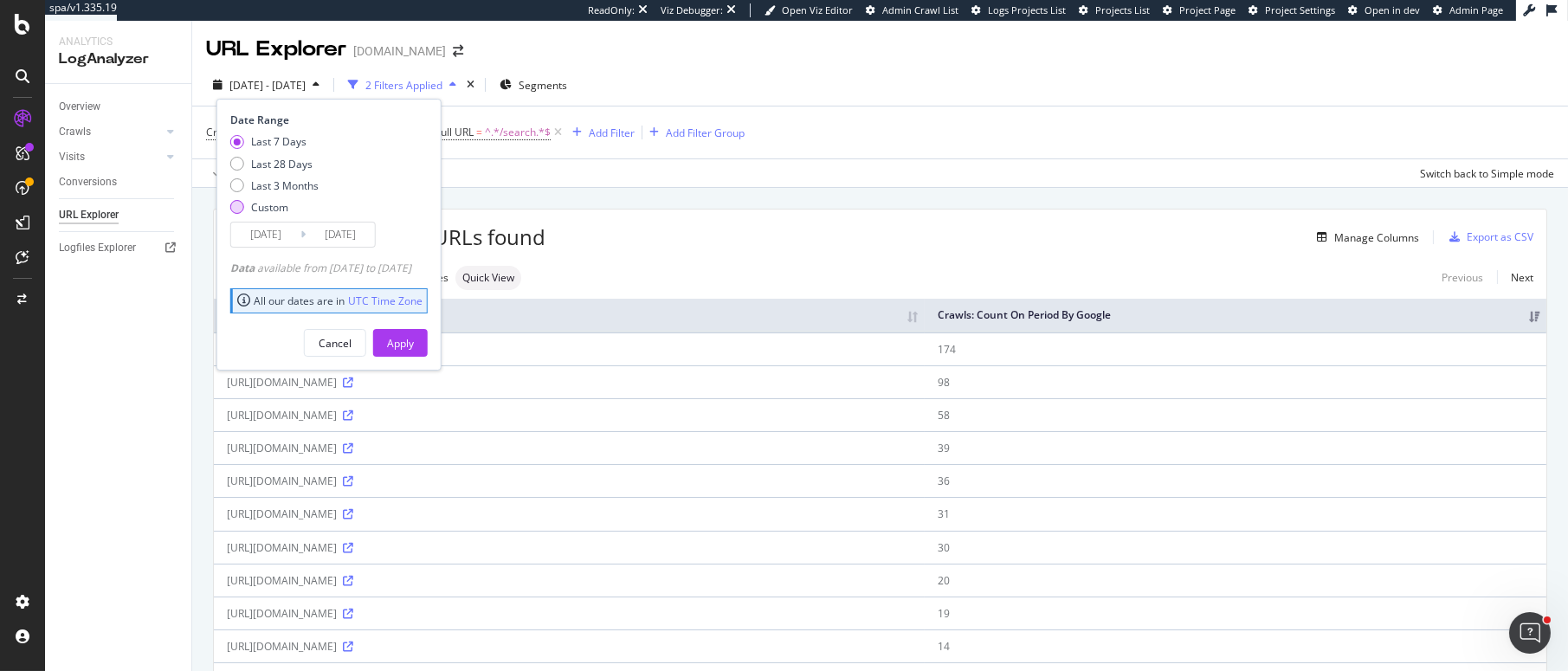
click at [279, 202] on div "Custom" at bounding box center [269, 207] width 37 height 15
type input "[DATE]"
click at [301, 229] on icon at bounding box center [304, 234] width 6 height 16
click at [414, 338] on div "Apply" at bounding box center [400, 343] width 26 height 15
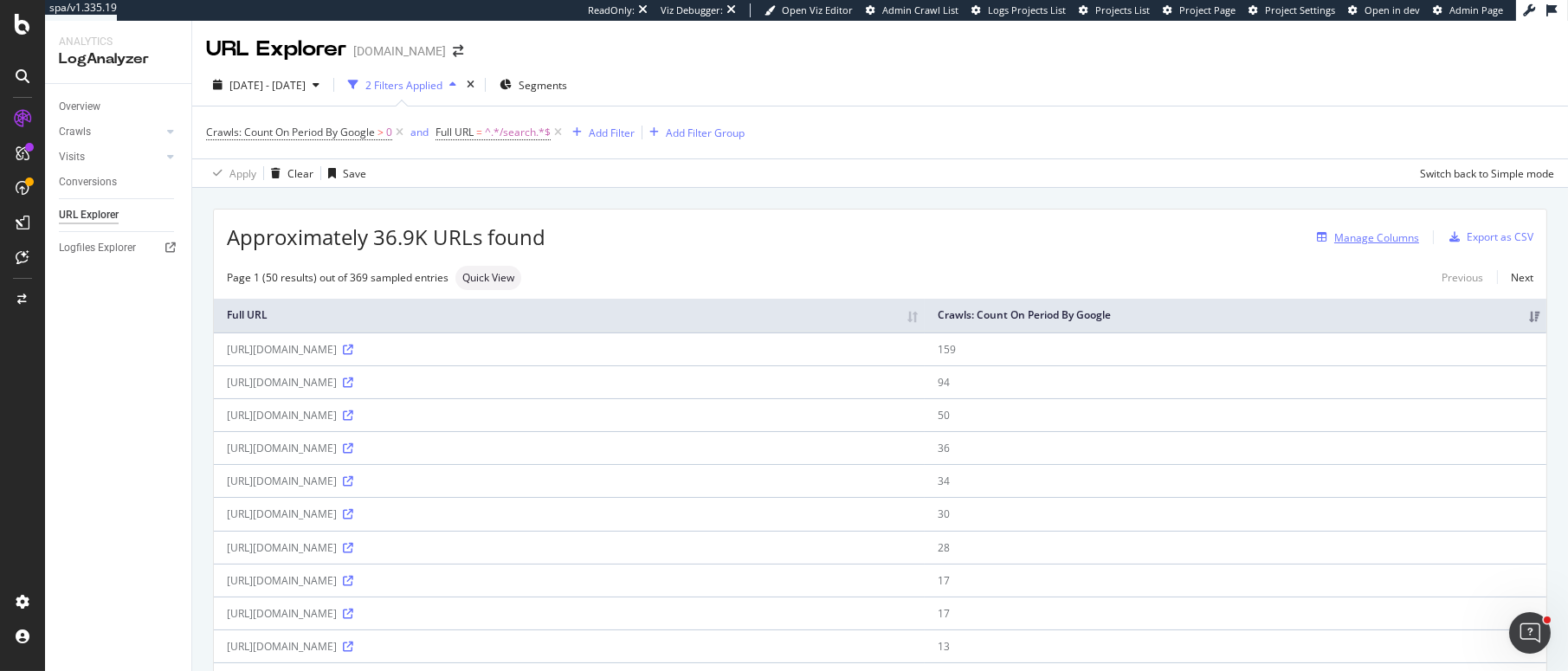
click at [1197, 234] on div "Manage Columns" at bounding box center [1377, 237] width 85 height 15
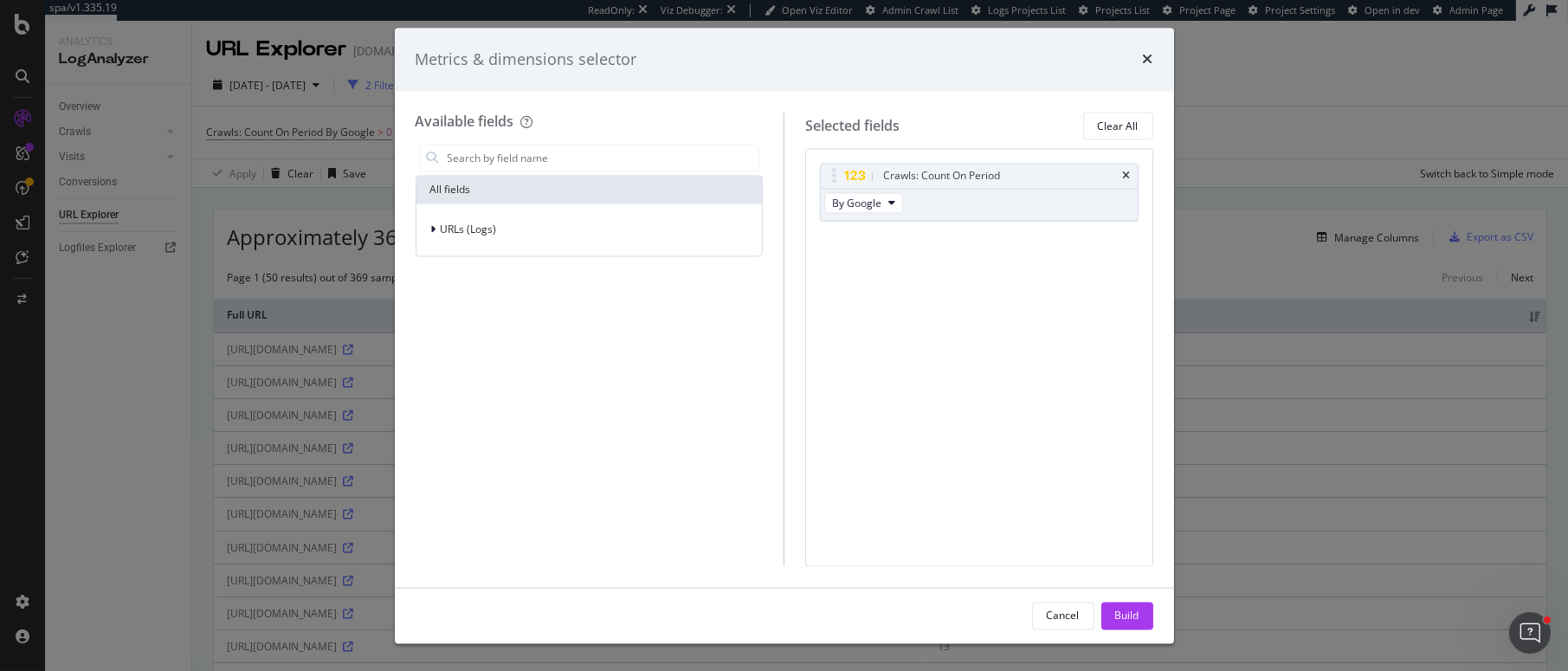
click at [1152, 61] on div "Metrics & dimensions selector" at bounding box center [784, 59] width 779 height 64
click at [1152, 59] on icon "times" at bounding box center [1147, 59] width 10 height 14
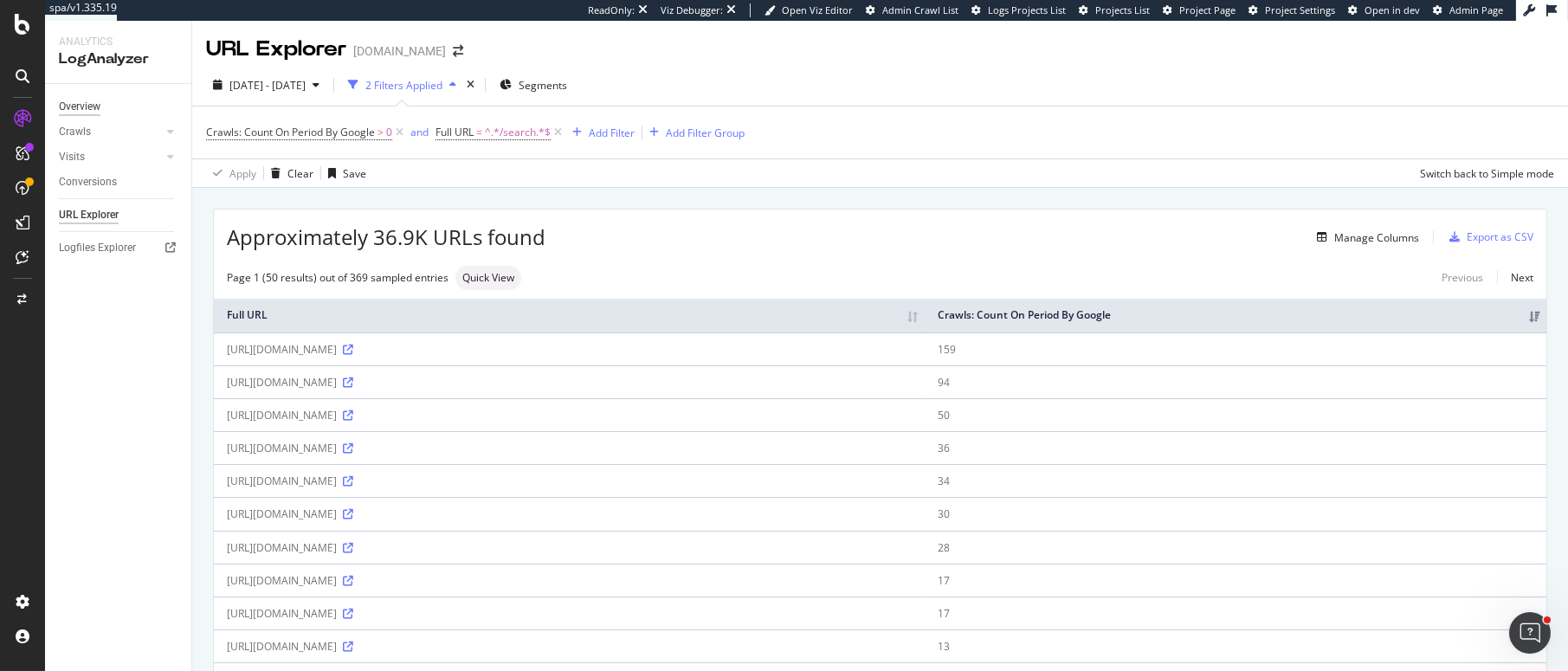
click at [73, 109] on div "Overview" at bounding box center [79, 106] width 41 height 18
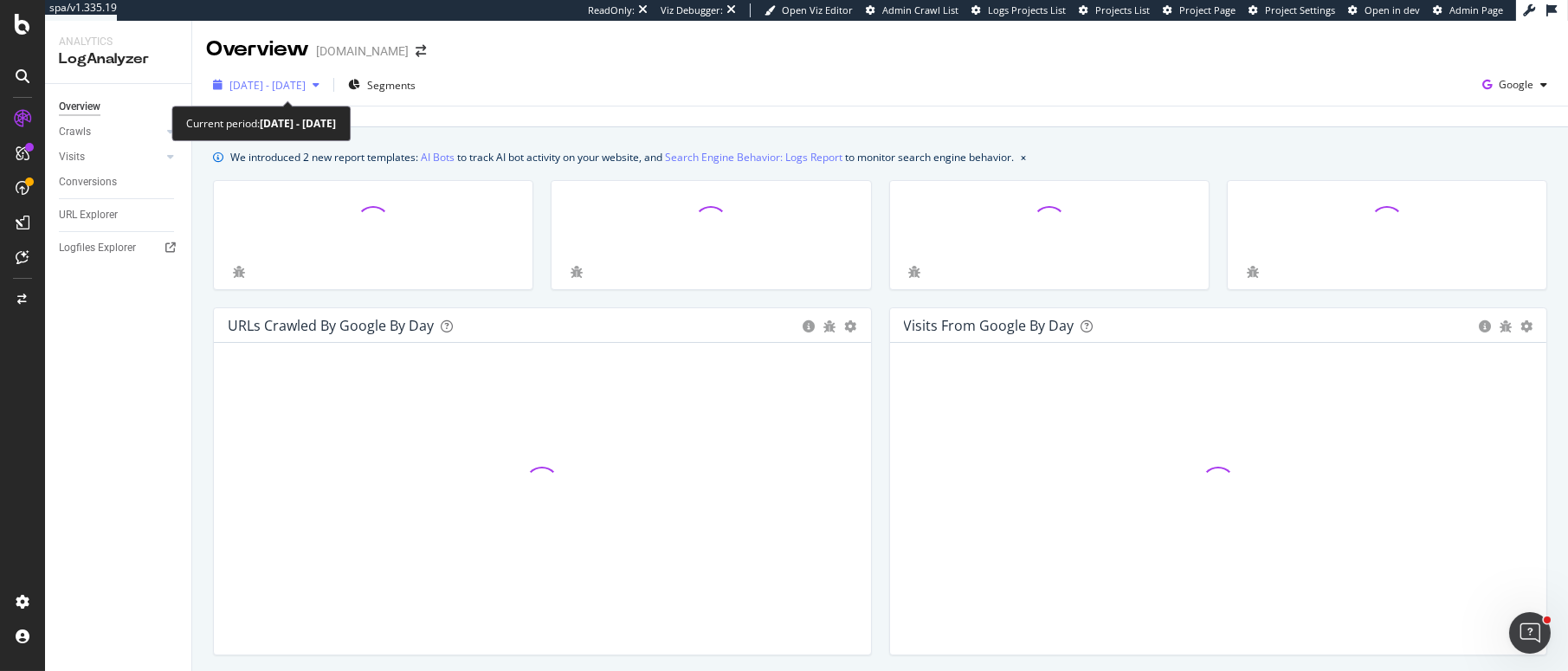
click at [320, 84] on icon "button" at bounding box center [315, 84] width 7 height 10
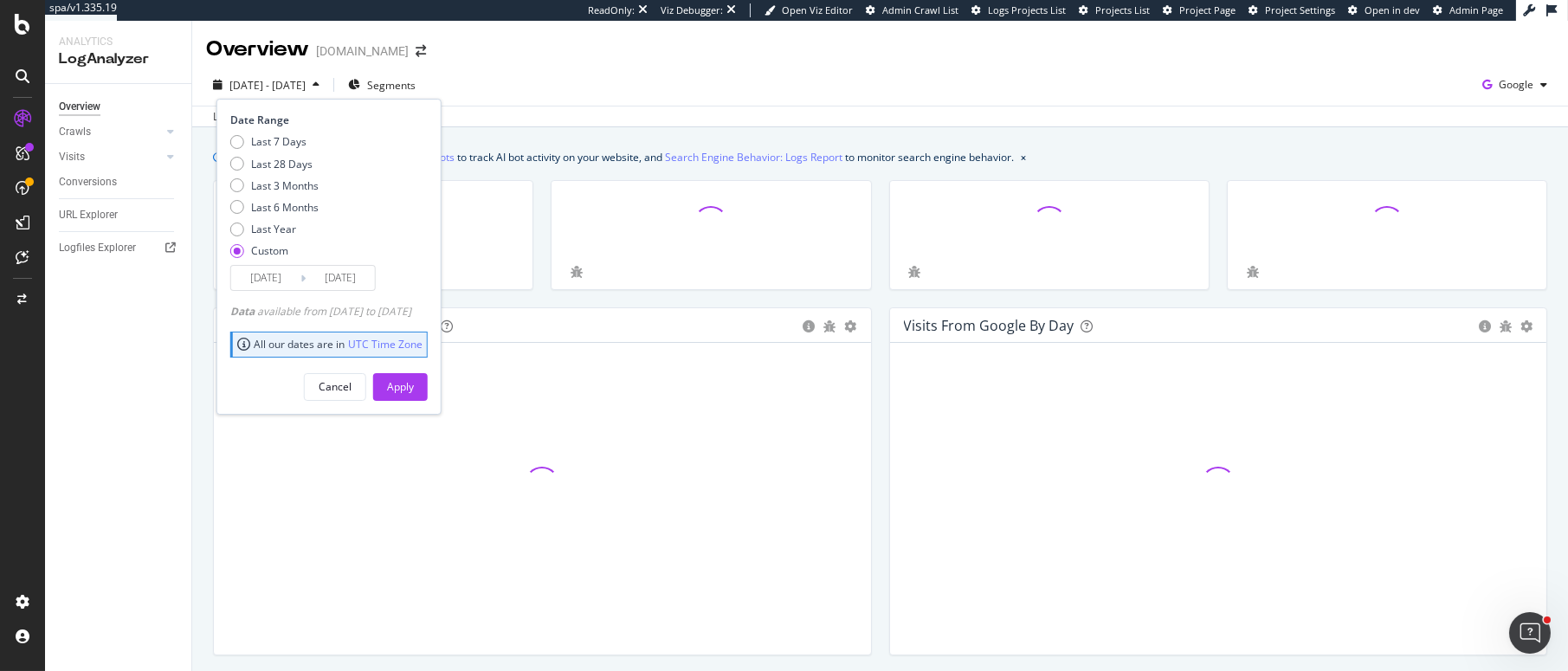
click at [273, 280] on input "[DATE]" at bounding box center [265, 278] width 69 height 25
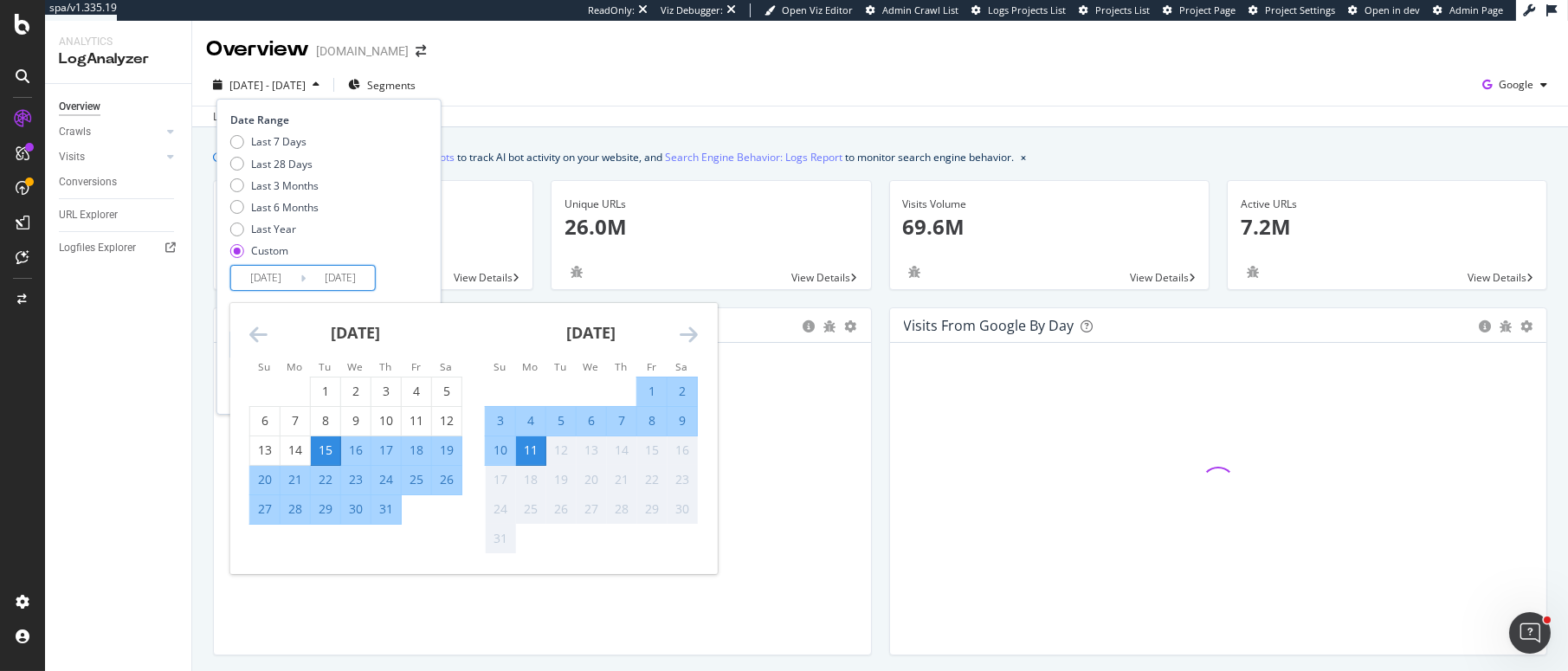
click at [555, 447] on div "12" at bounding box center [560, 450] width 29 height 17
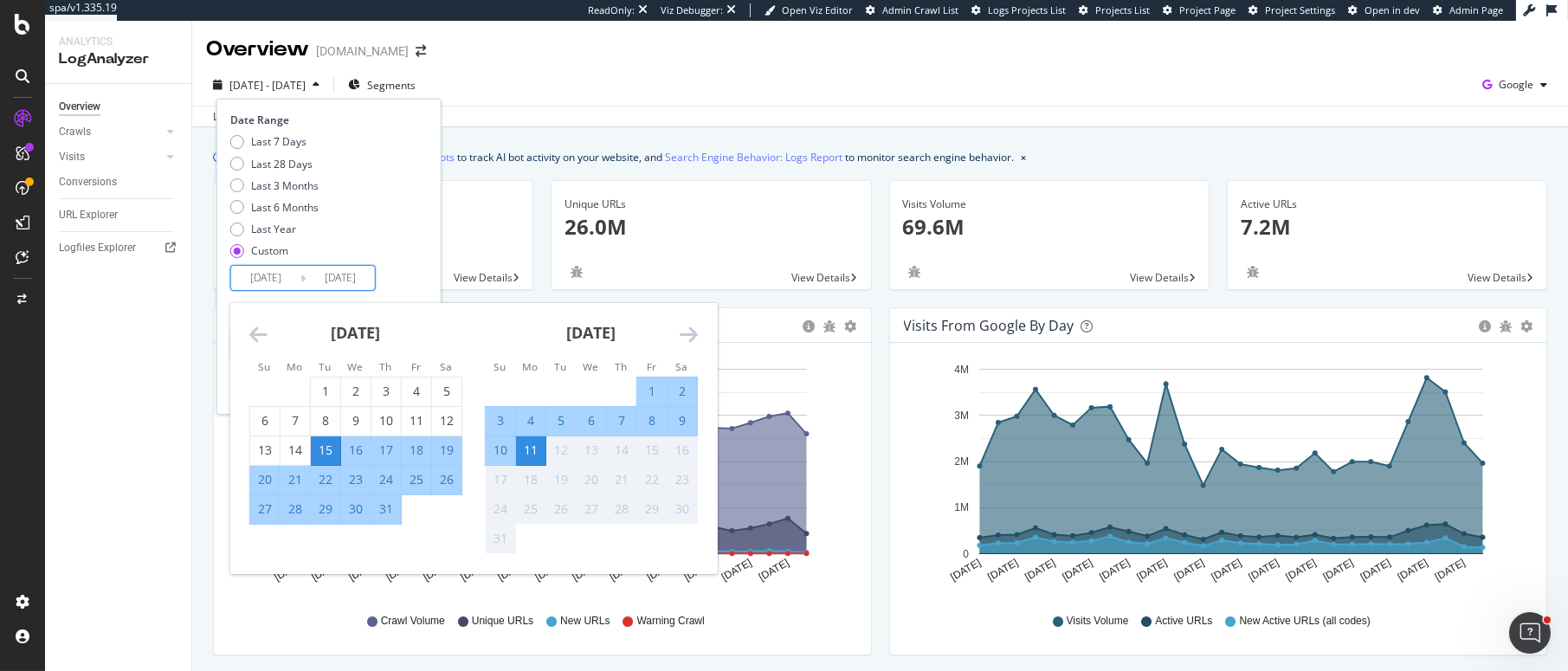
click at [619, 74] on div "[DATE] - [DATE] Segments Date Range Last 7 Days Last 28 Days Last 3 Months Last…" at bounding box center [880, 88] width 1376 height 35
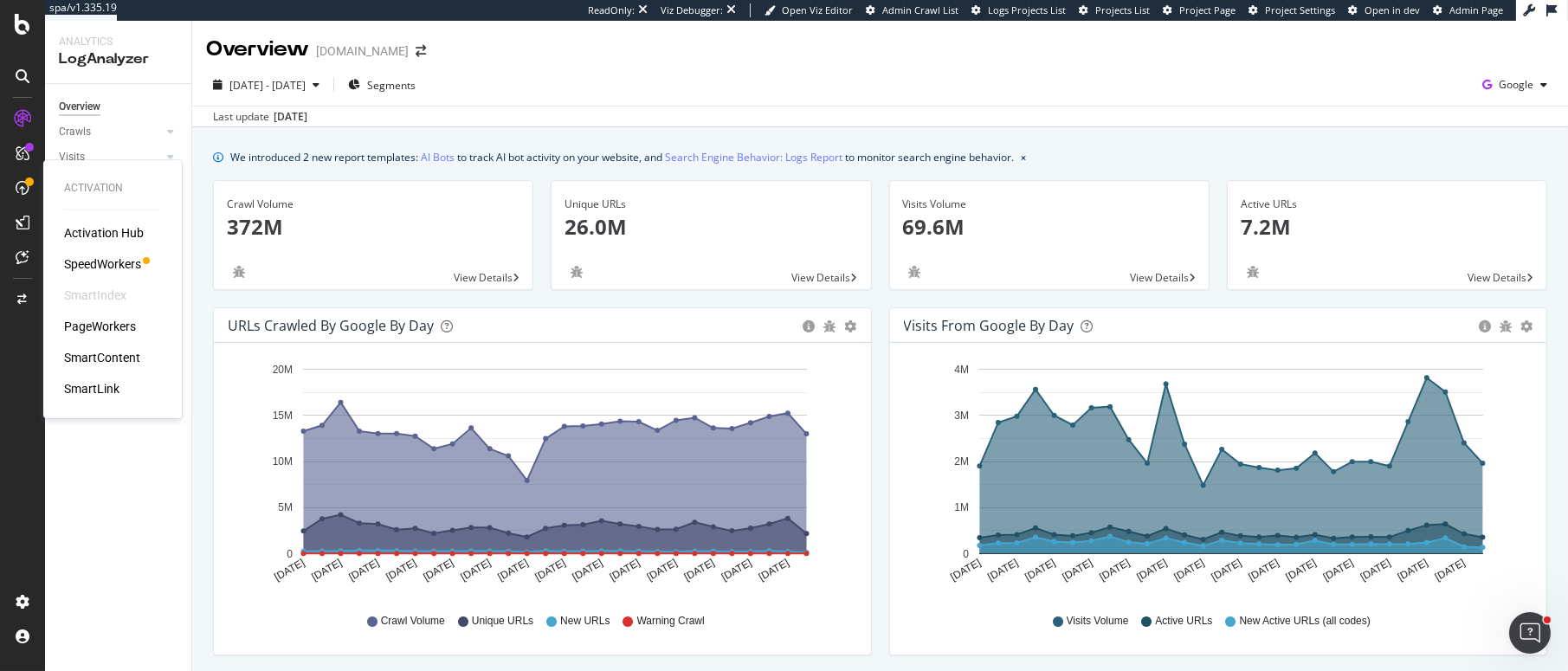
click at [100, 256] on div "SpeedWorkers" at bounding box center [103, 264] width 77 height 17
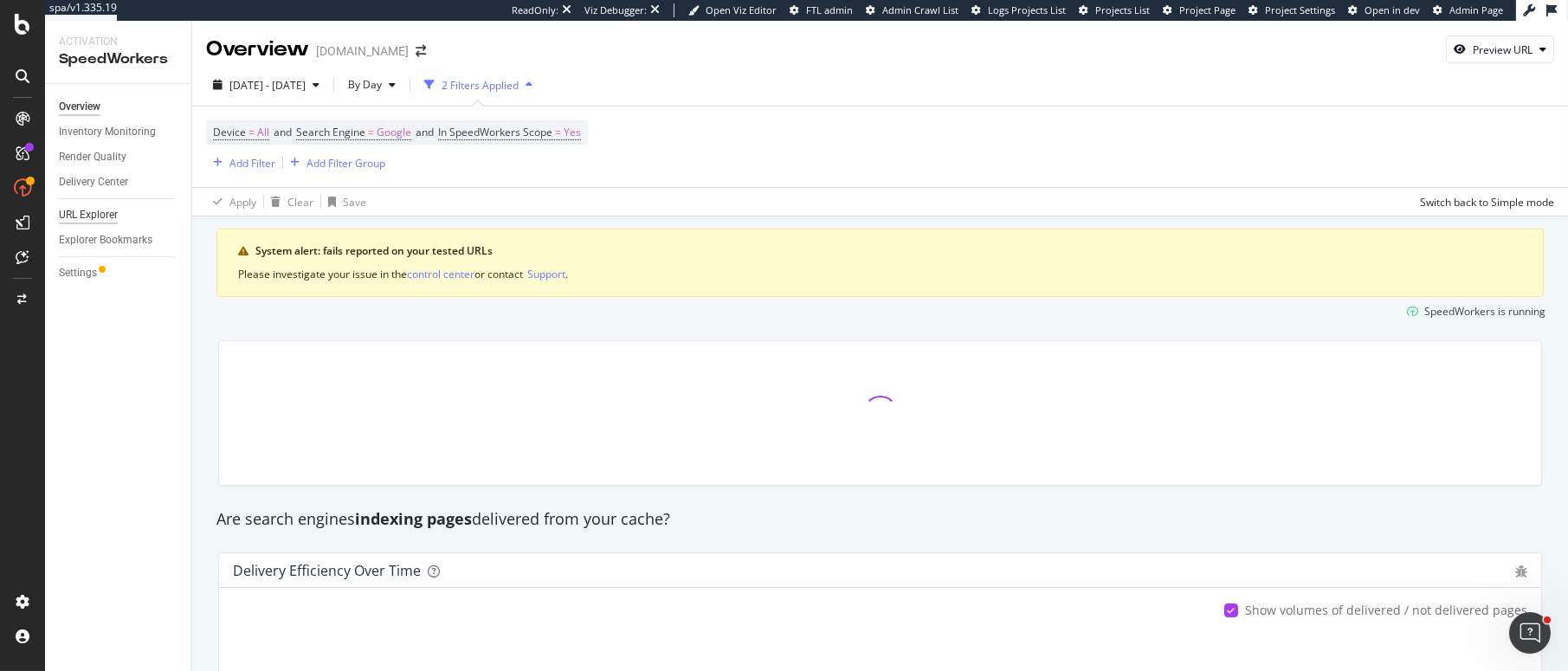
click at [80, 217] on div "URL Explorer" at bounding box center [88, 215] width 58 height 18
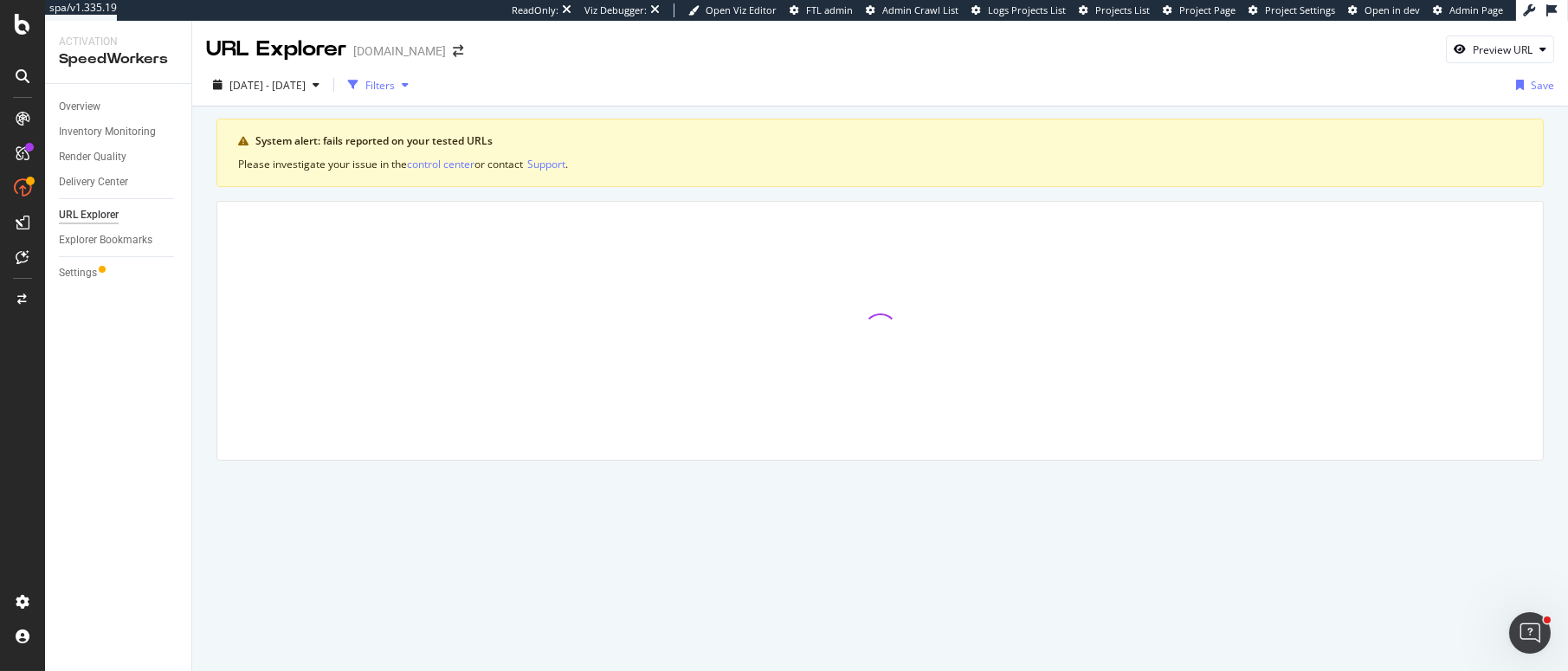
click at [408, 87] on icon "button" at bounding box center [404, 84] width 7 height 10
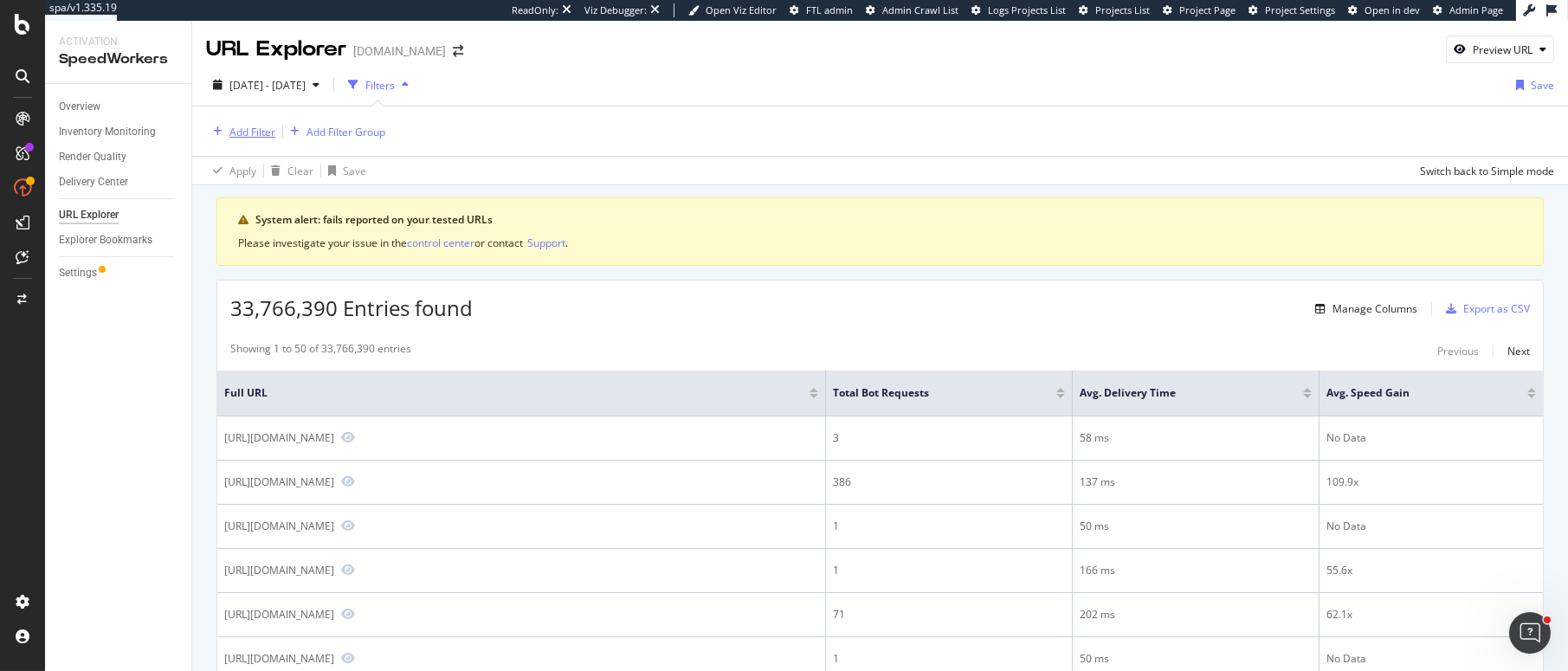
click at [248, 138] on div "Add Filter" at bounding box center [252, 132] width 46 height 15
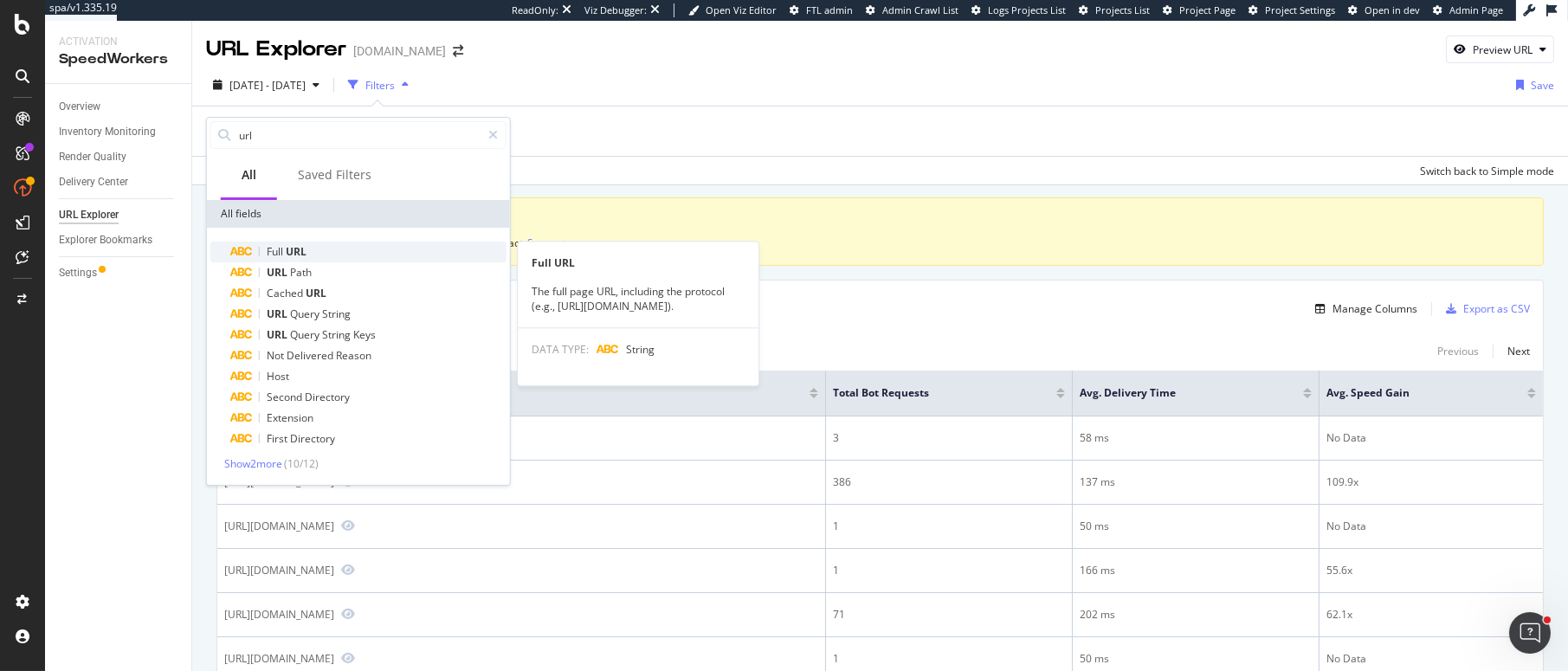
type input "url"
click at [298, 249] on span "URL" at bounding box center [296, 252] width 21 height 15
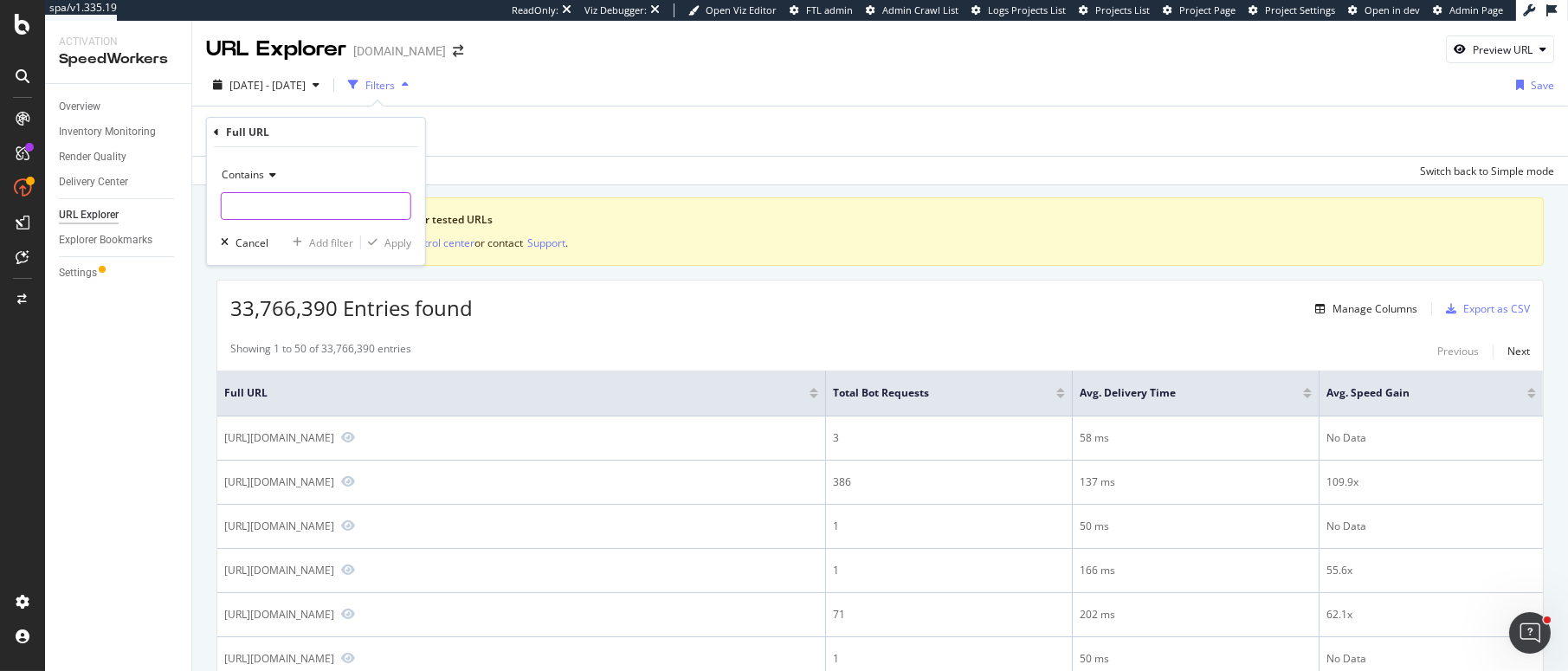
click at [270, 199] on input "text" at bounding box center [316, 205] width 189 height 27
type input "/search"
click at [383, 244] on div "button" at bounding box center [372, 242] width 24 height 10
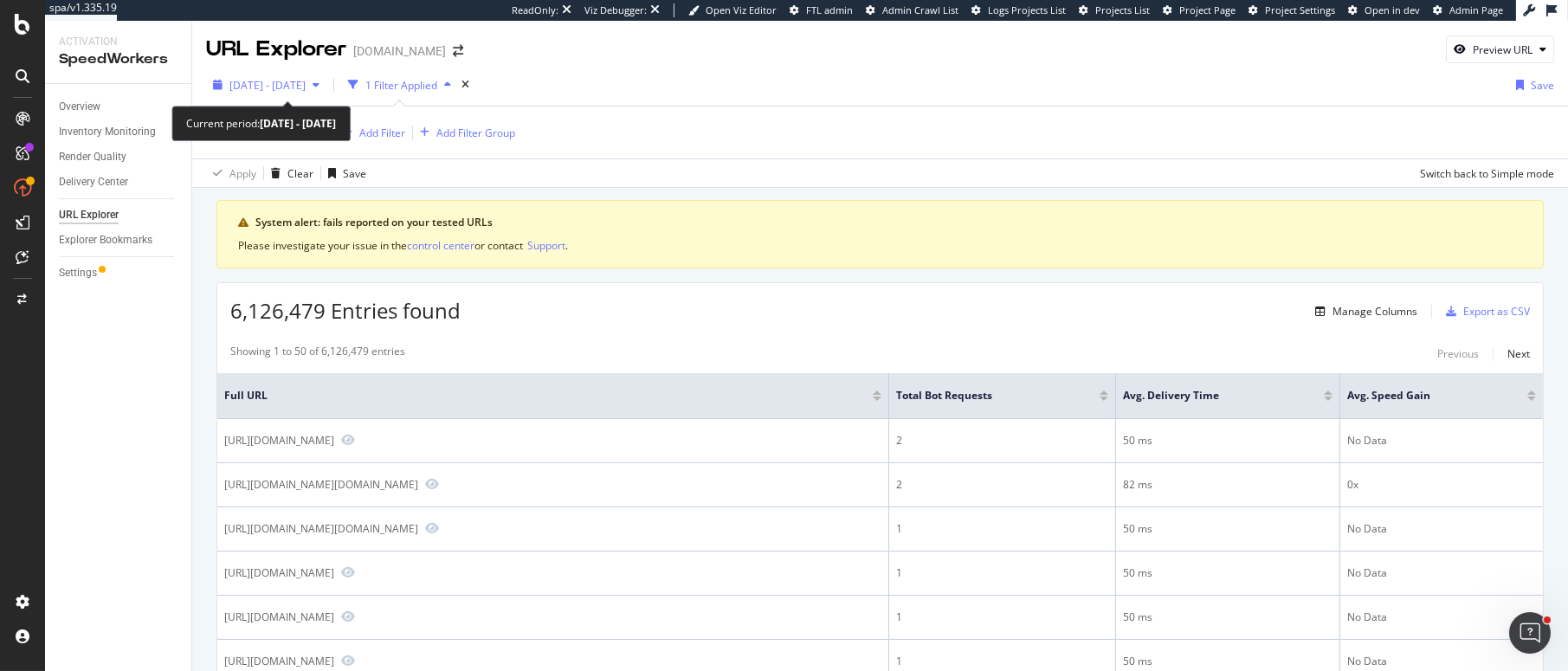
click at [320, 87] on icon "button" at bounding box center [315, 84] width 7 height 10
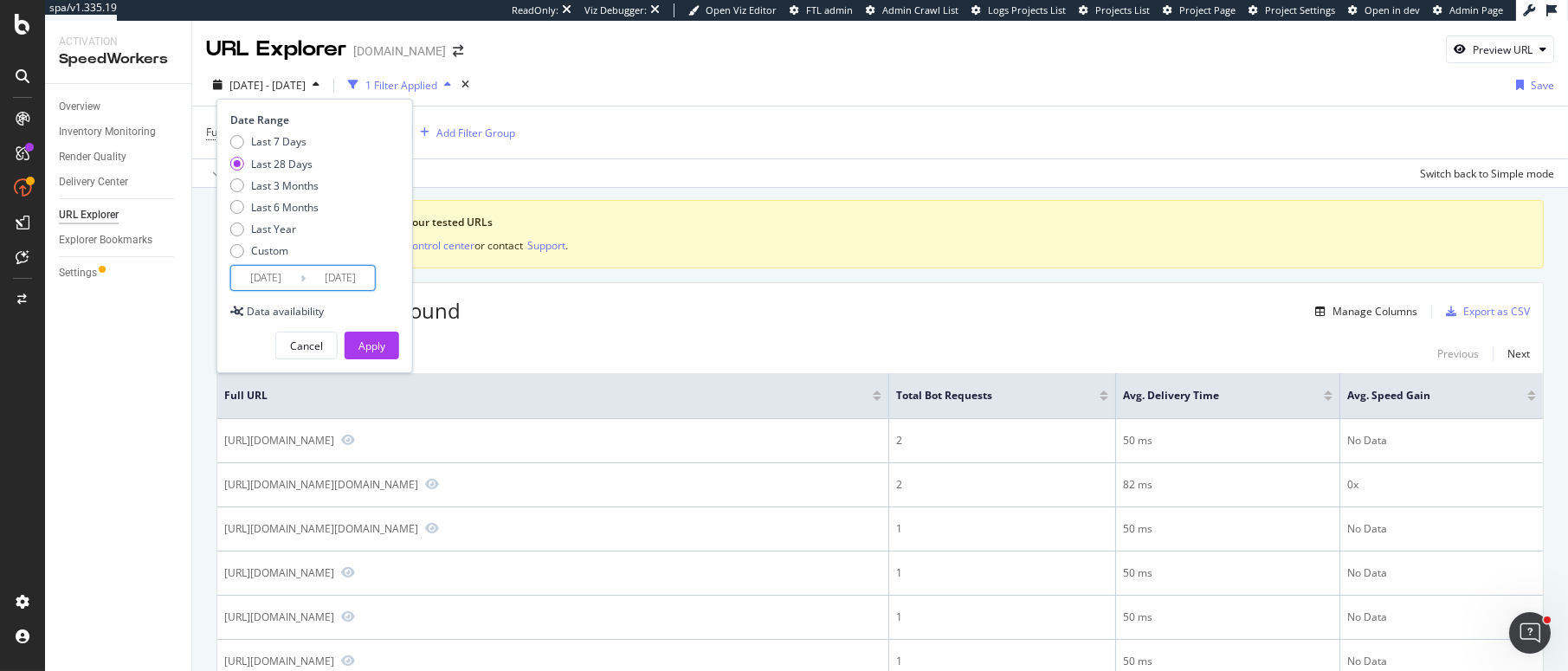
click at [270, 279] on input "[DATE]" at bounding box center [265, 278] width 69 height 25
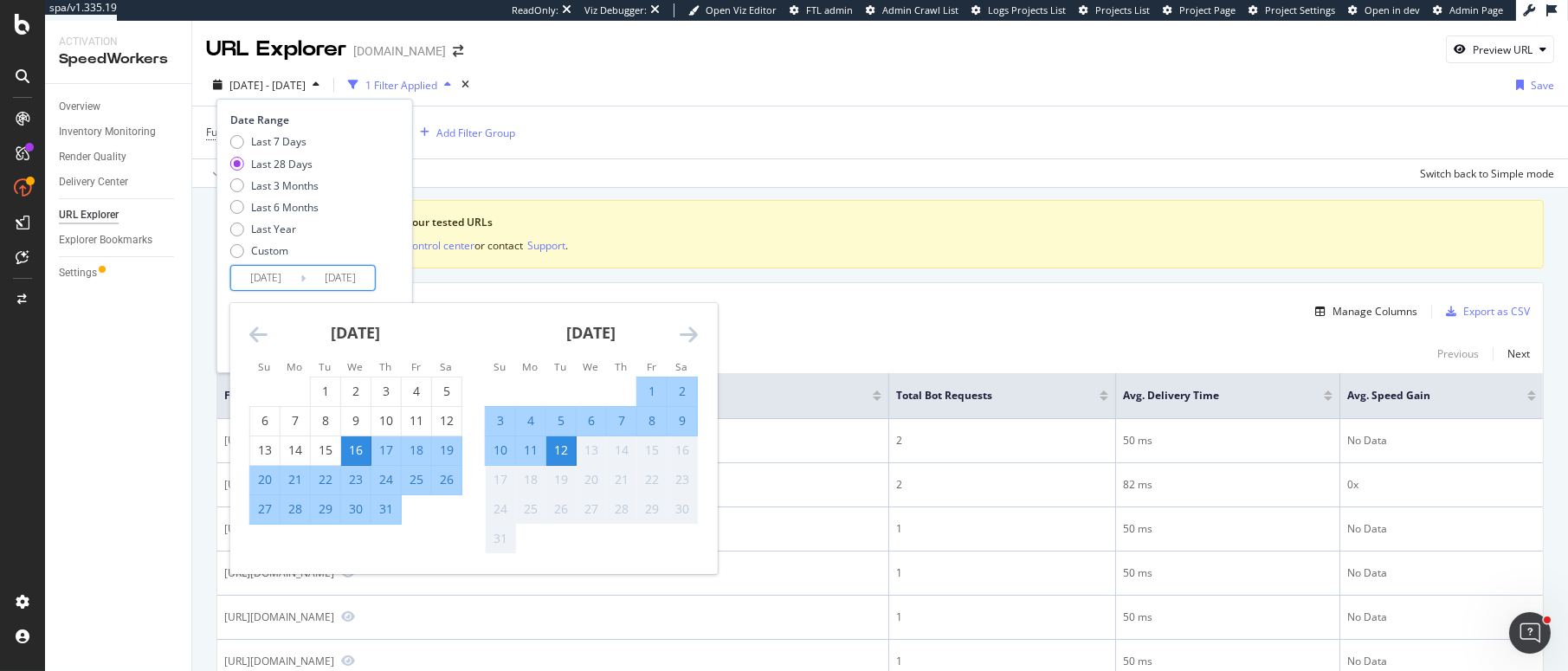
click at [564, 450] on div "12" at bounding box center [560, 450] width 29 height 17
type input "[DATE]"
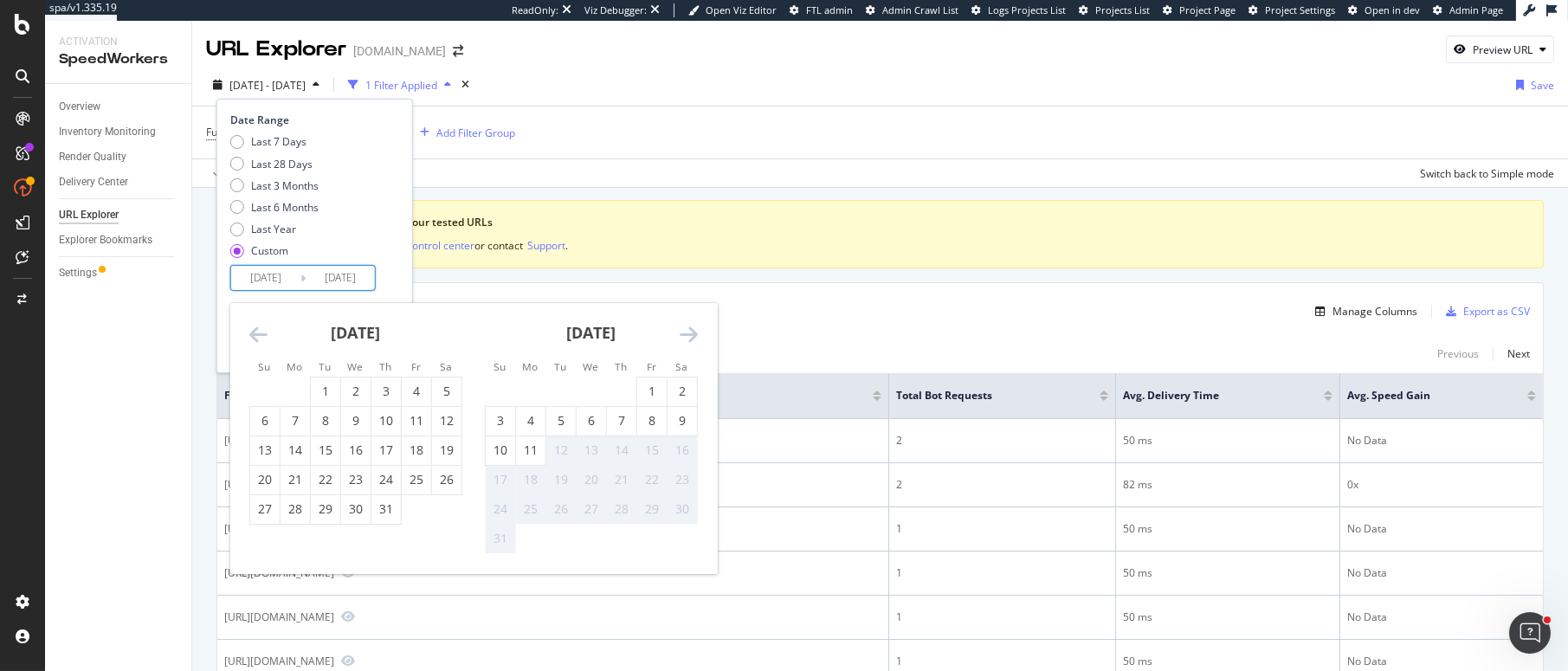
click at [391, 227] on div "Last 7 Days Last 28 Days Last 3 Months Last 6 Months Last Year Custom" at bounding box center [312, 199] width 164 height 131
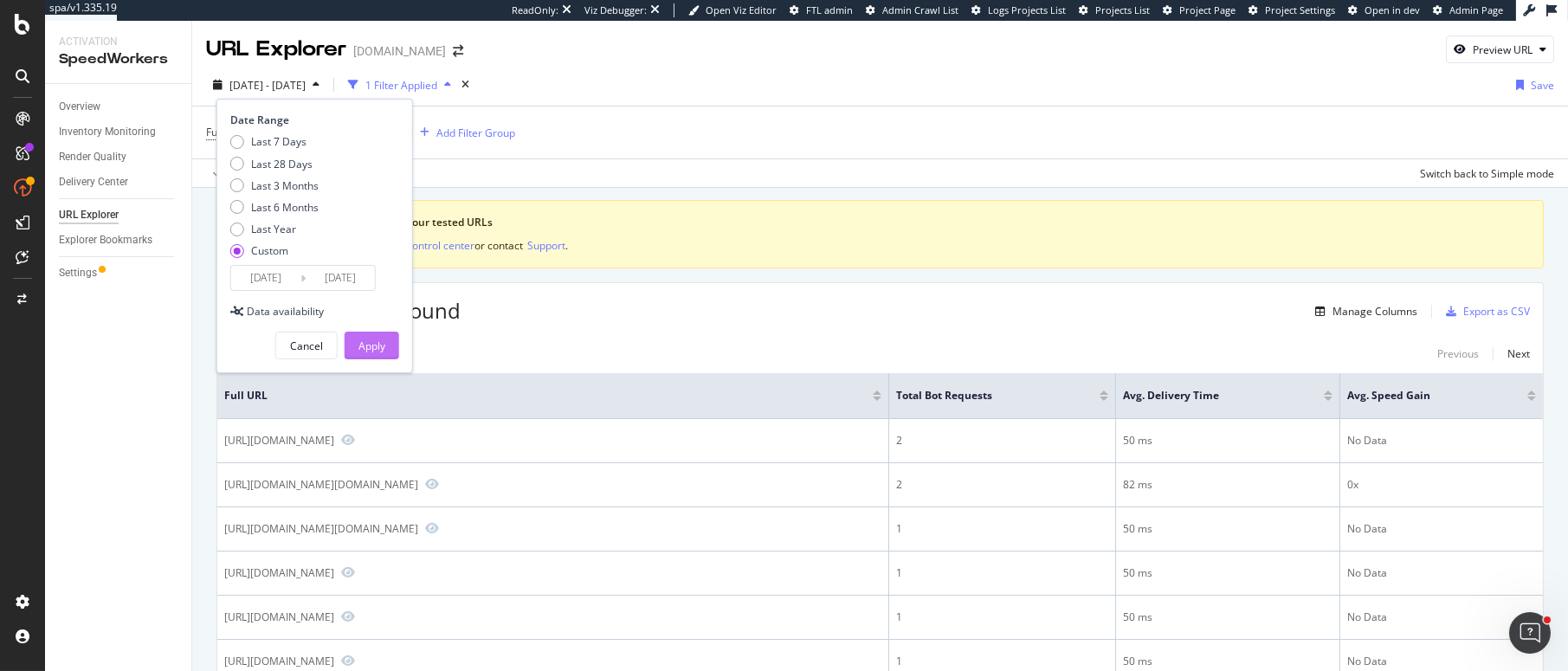
click at [373, 346] on div "Apply" at bounding box center [371, 346] width 26 height 15
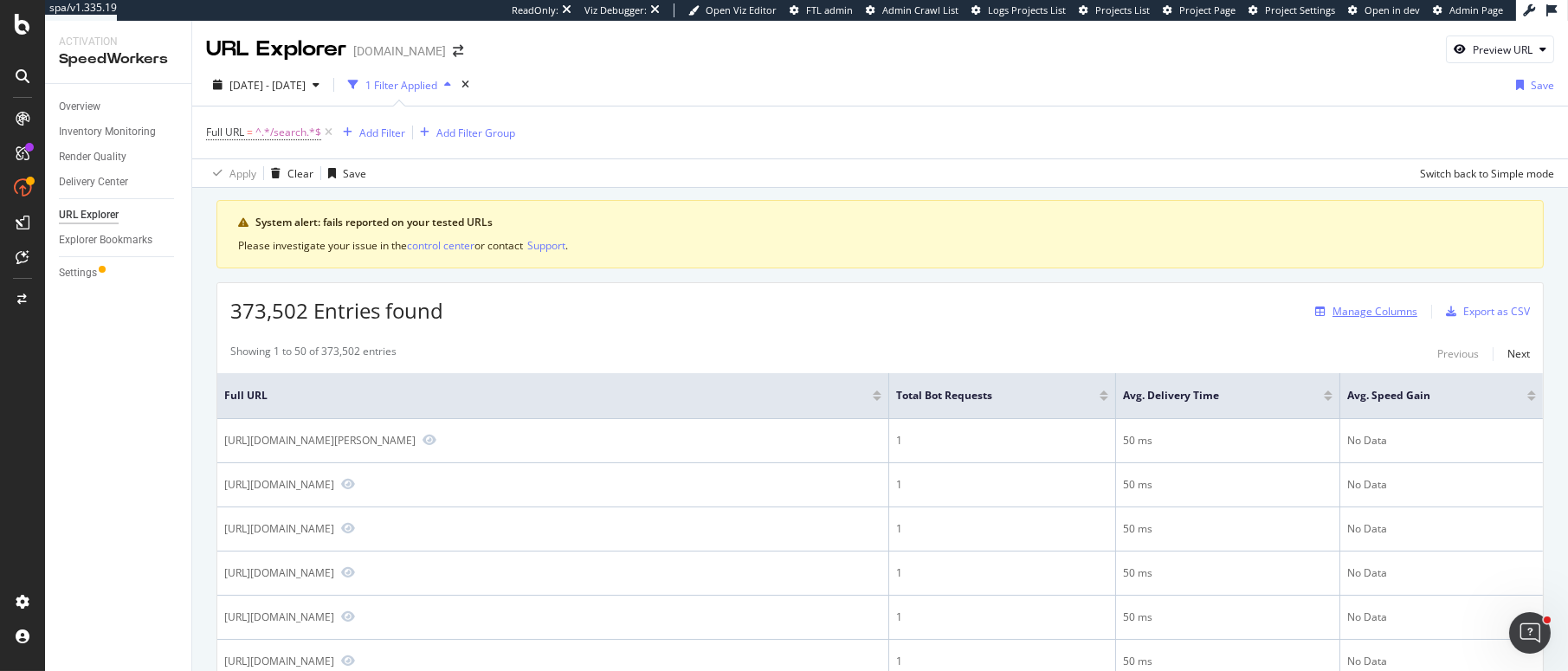
click at [1197, 311] on div "Manage Columns" at bounding box center [1375, 311] width 85 height 15
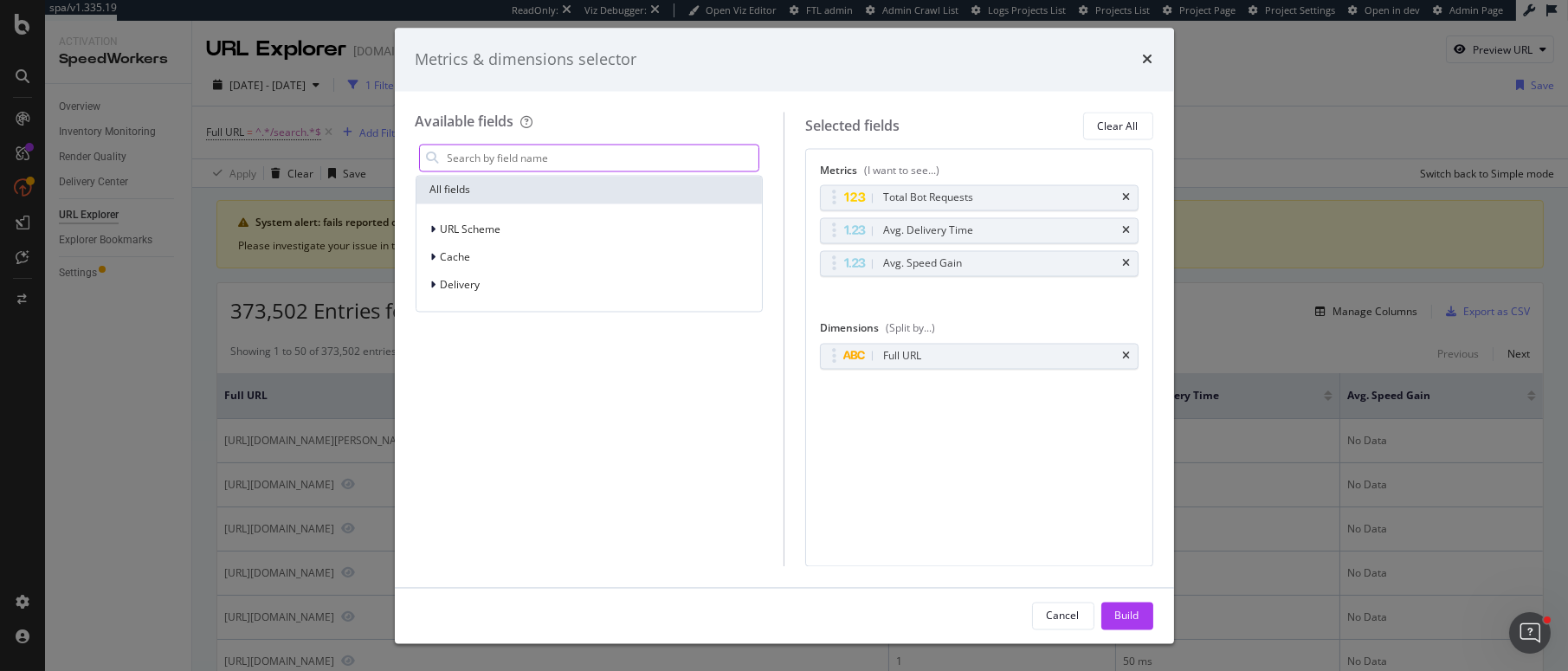
click at [597, 161] on input "modal" at bounding box center [602, 158] width 313 height 26
type input "c"
click at [434, 286] on icon "modal" at bounding box center [434, 285] width 6 height 10
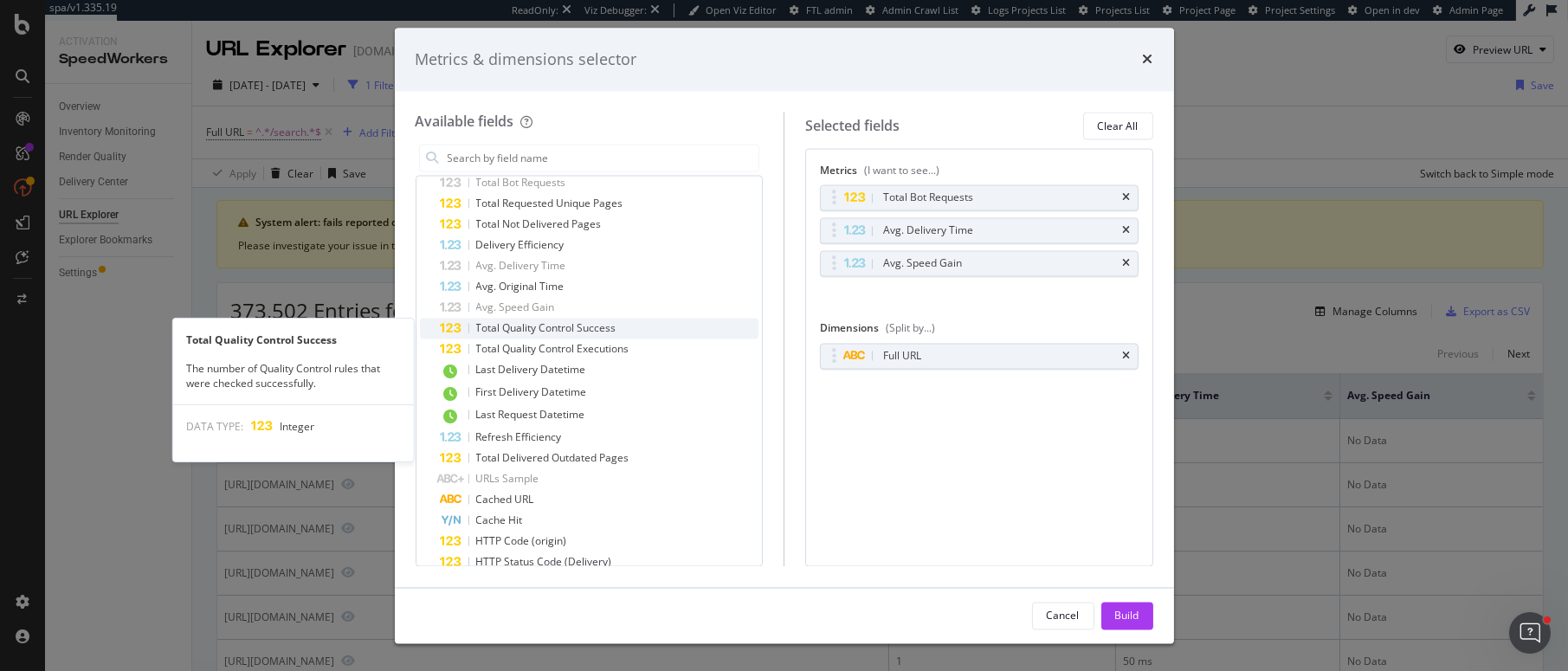
scroll to position [191, 0]
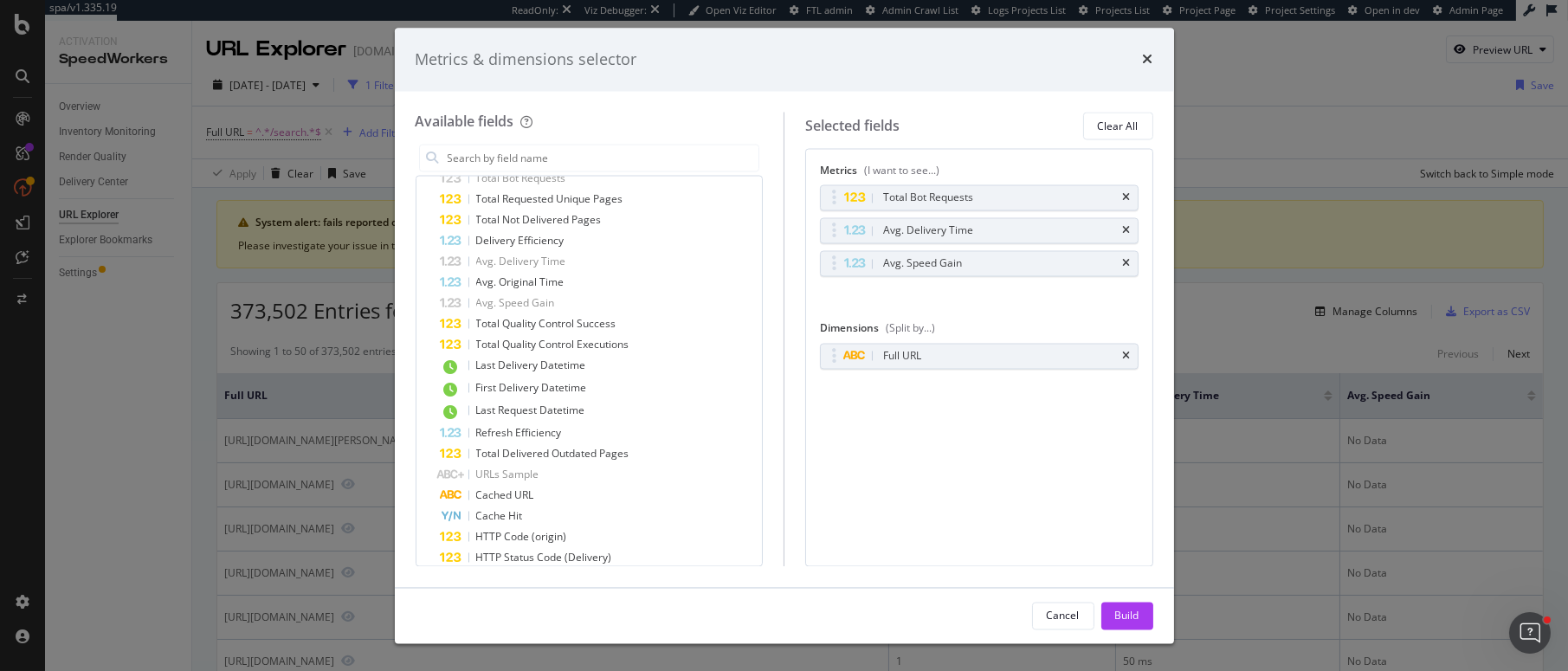
drag, startPoint x: 1147, startPoint y: 64, endPoint x: 1104, endPoint y: 79, distance: 45.5
click at [1145, 63] on icon "times" at bounding box center [1147, 59] width 10 height 14
